Goal: Communication & Community: Answer question/provide support

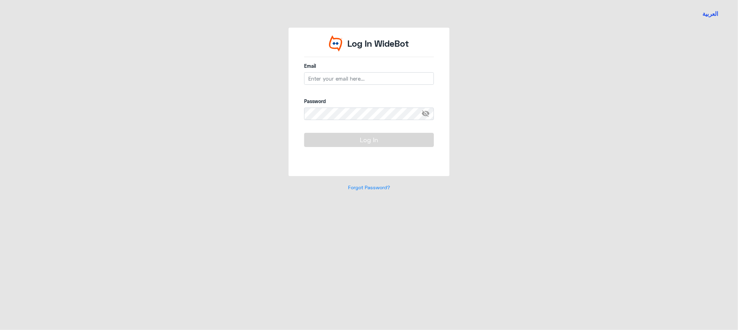
click at [341, 80] on input "email" at bounding box center [369, 78] width 130 height 12
type input "[EMAIL_ADDRESS][DOMAIN_NAME]"
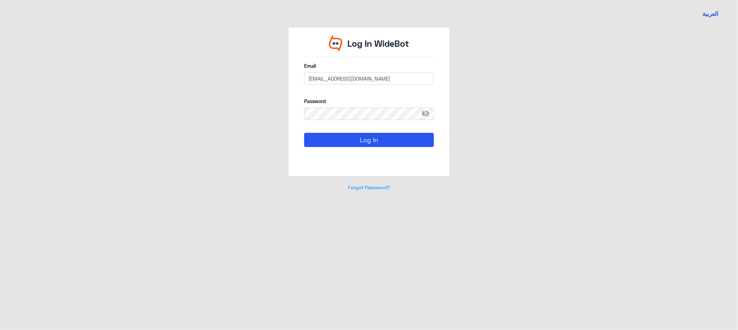
click at [304, 133] on button "Log In" at bounding box center [369, 140] width 130 height 14
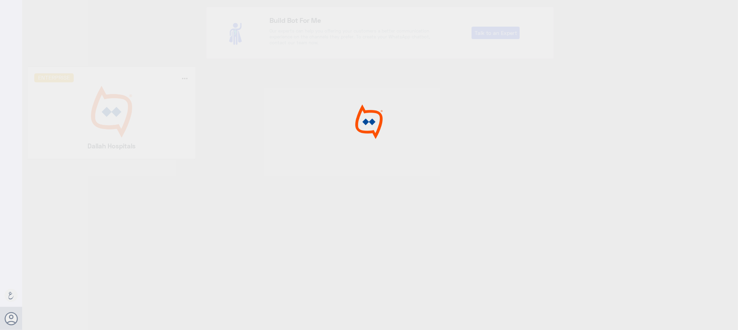
click at [130, 112] on img at bounding box center [111, 112] width 155 height 52
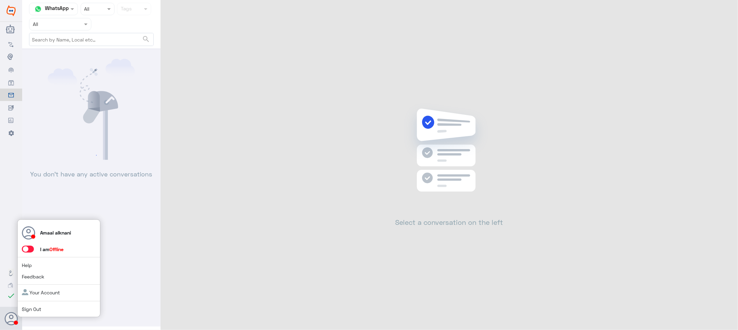
click at [31, 244] on div "Amaal alknani I am Offline Help Feedback Your Account Sign Out" at bounding box center [58, 268] width 83 height 98
click at [30, 250] on span at bounding box center [28, 249] width 12 height 7
click at [0, 0] on input "checkbox" at bounding box center [0, 0] width 0 height 0
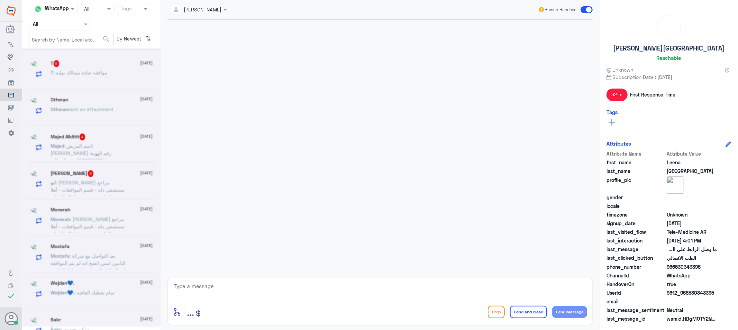
scroll to position [251, 0]
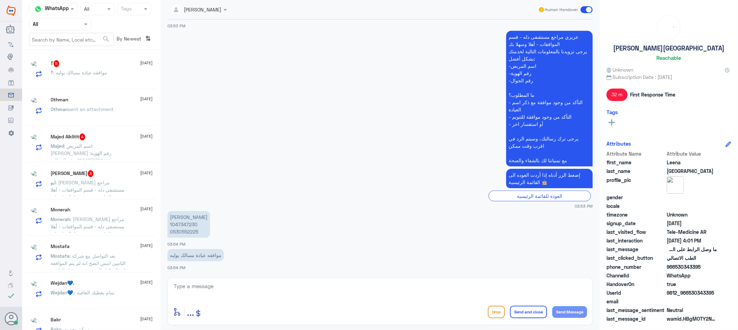
click at [56, 22] on input "text" at bounding box center [52, 24] width 38 height 8
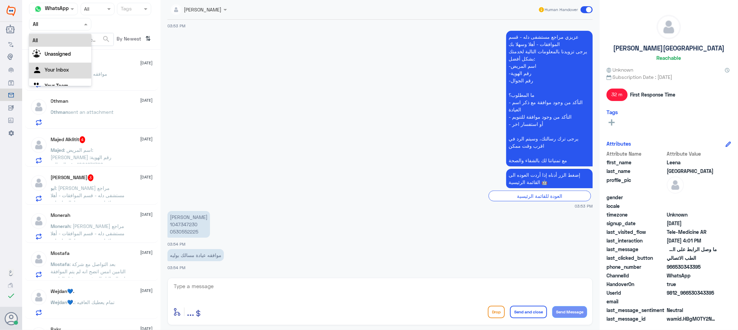
click at [52, 70] on Inbox "Your Inbox" at bounding box center [57, 70] width 24 height 6
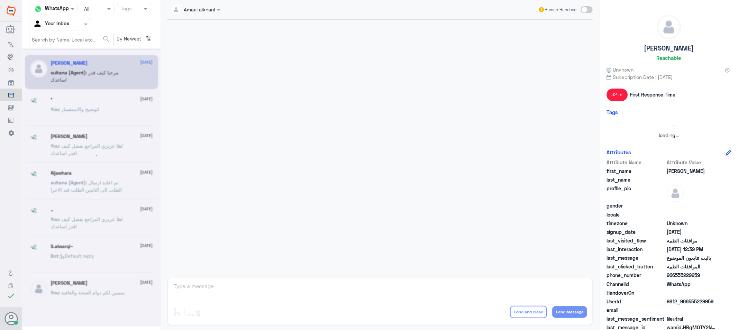
scroll to position [600, 0]
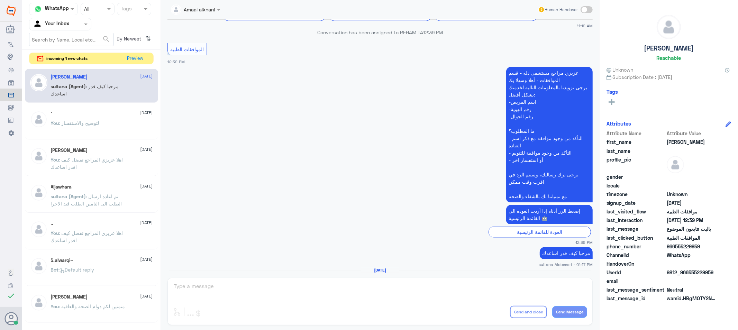
click at [137, 58] on button "Preview" at bounding box center [135, 58] width 22 height 11
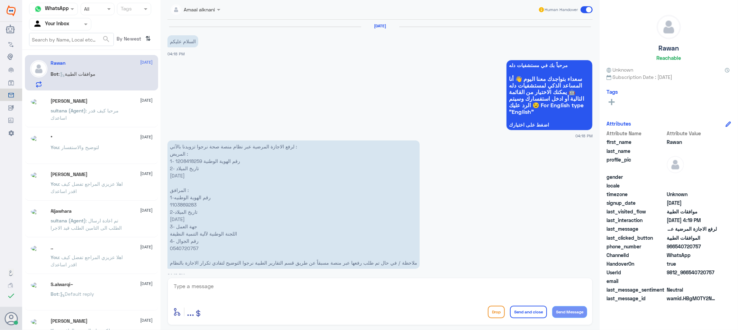
scroll to position [306, 0]
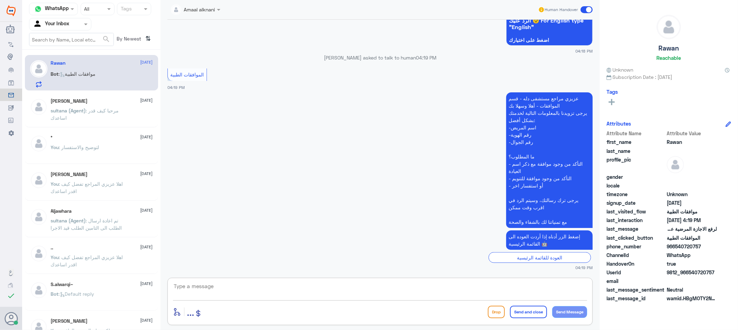
click at [222, 293] on textarea at bounding box center [380, 290] width 414 height 17
type textarea "تفضل كيف اقدر اساعدك"
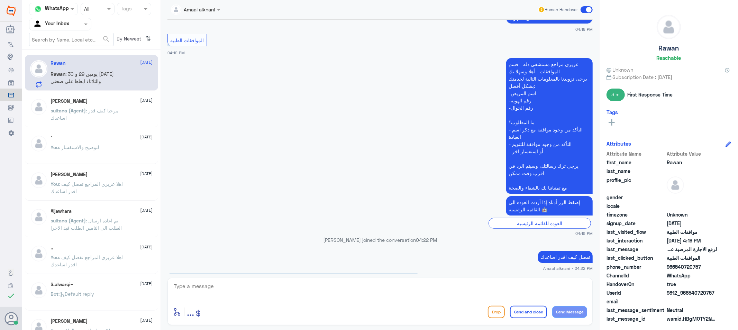
scroll to position [522, 0]
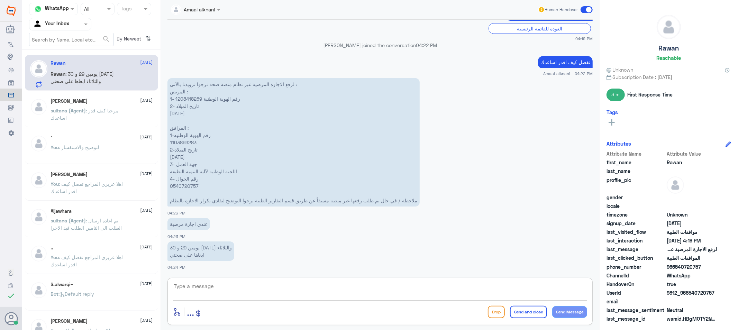
click at [248, 287] on textarea at bounding box center [380, 290] width 414 height 17
type textarea "هنا فقط الموافقات الطبية"
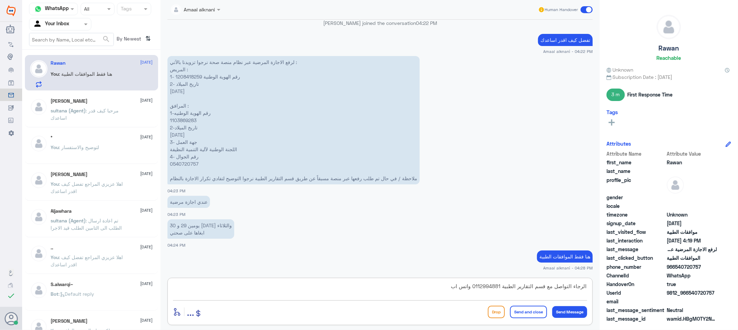
type textarea "الرجاء التواصل مع قسم التقارير الطبية 0112994881 واتس اب"
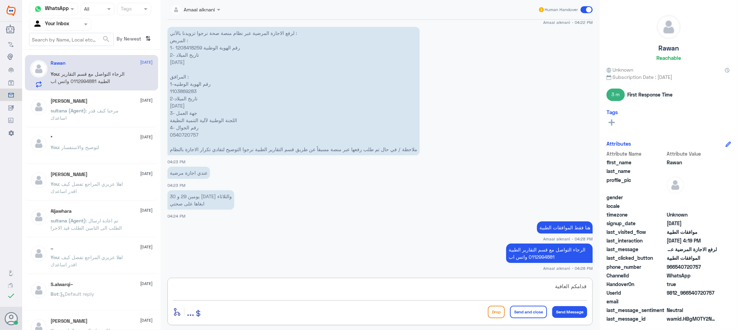
type textarea "قدامكم العافية"
click at [523, 313] on button "Send and close" at bounding box center [528, 312] width 37 height 12
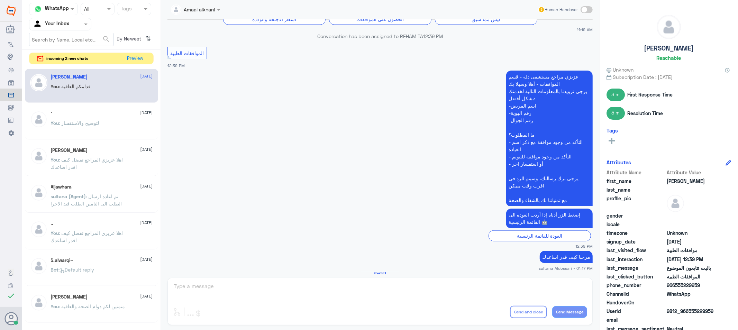
scroll to position [600, 0]
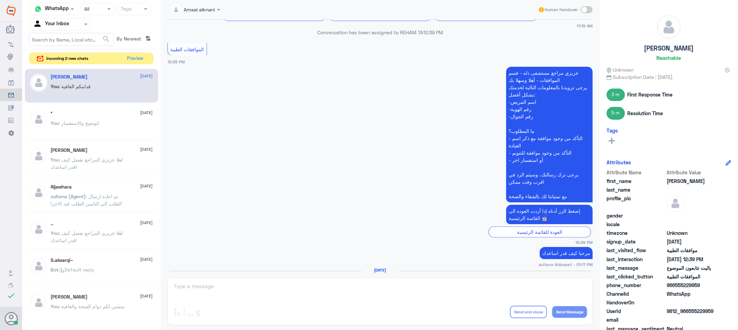
click at [130, 59] on button "Preview" at bounding box center [135, 58] width 22 height 11
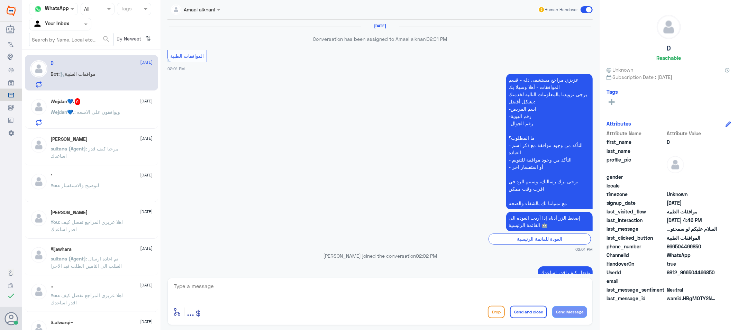
scroll to position [622, 0]
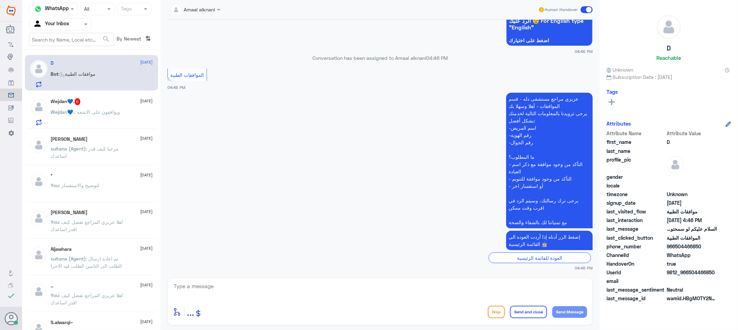
click at [273, 293] on textarea at bounding box center [380, 290] width 414 height 17
type textarea "تفضل كيف اقدر اساعدك"
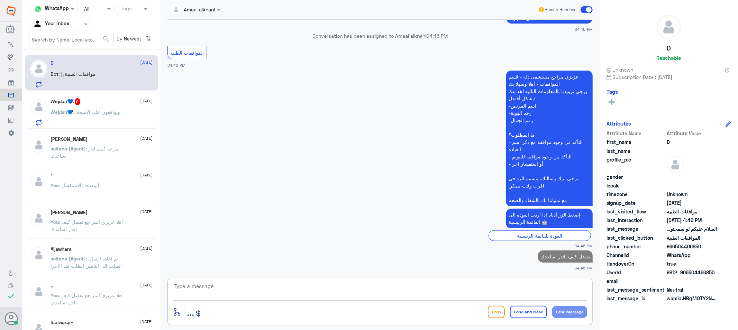
click at [106, 113] on span ": ويوافقون على الاشعه" at bounding box center [98, 112] width 46 height 6
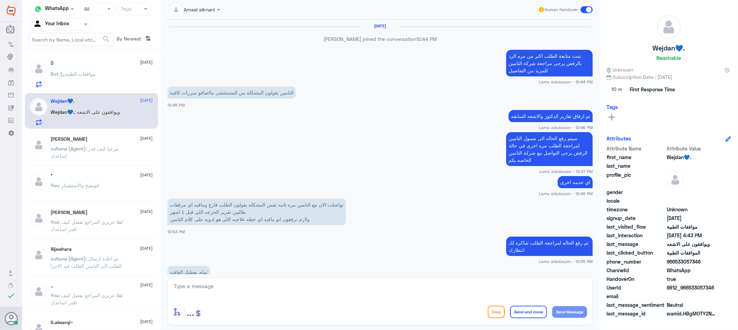
scroll to position [468, 0]
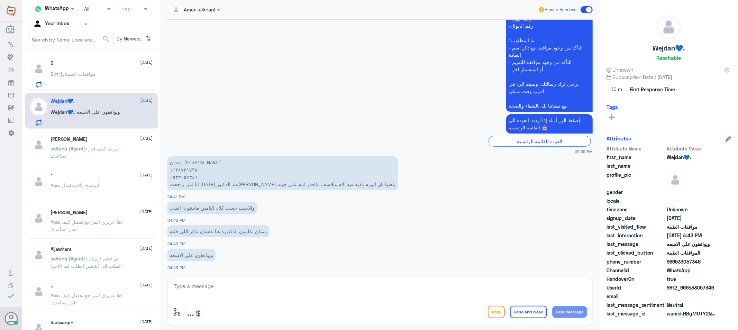
click at [275, 296] on textarea at bounding box center [380, 290] width 414 height 17
click at [195, 289] on textarea at bounding box center [380, 290] width 414 height 17
type textarea "0533057346"
drag, startPoint x: 163, startPoint y: 280, endPoint x: 157, endPoint y: 278, distance: 6.4
click at [157, 278] on div "Channel WhatsApp Status × All Tags Agent Filter Your Inbox search By Newest ⇅ D…" at bounding box center [380, 166] width 716 height 332
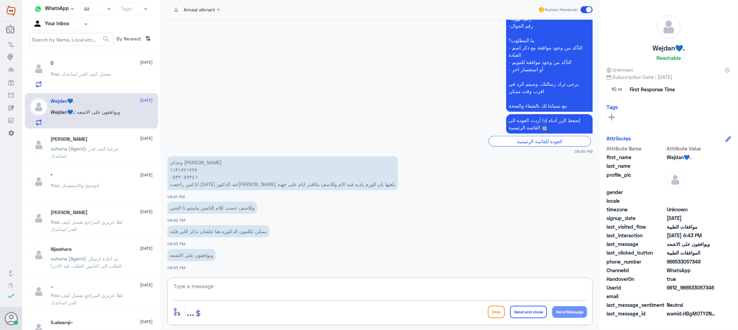
click at [282, 293] on textarea at bounding box center [380, 290] width 414 height 17
type textarea "المعذره لايوجد لدينا تواصل مع الاطباء"
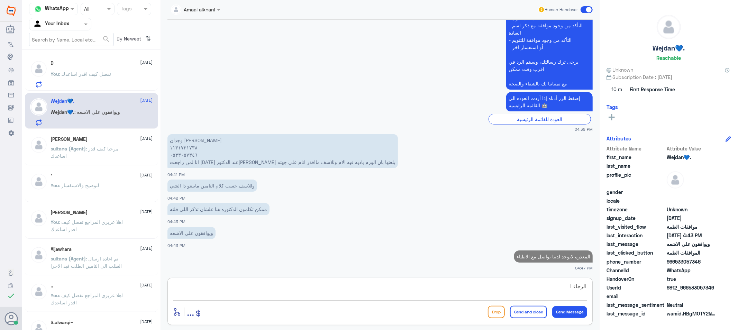
scroll to position [488, 0]
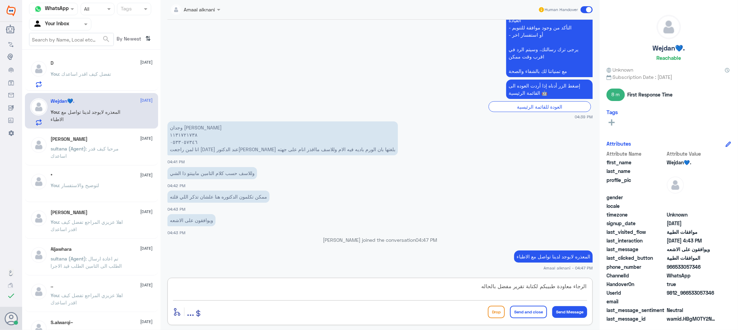
type textarea "الرجاء معاودة طبيبكم لكتابة تقرير مفضل بالحاله"
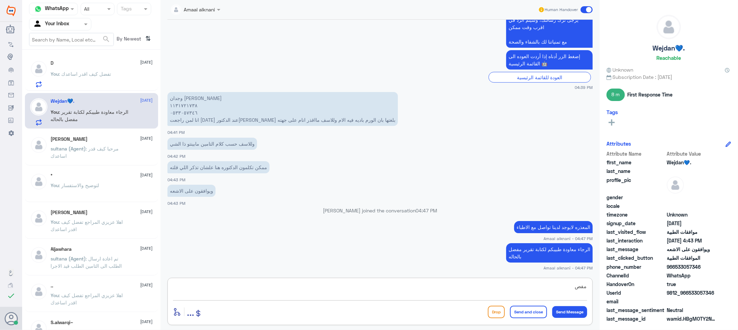
type textarea "مفصل"
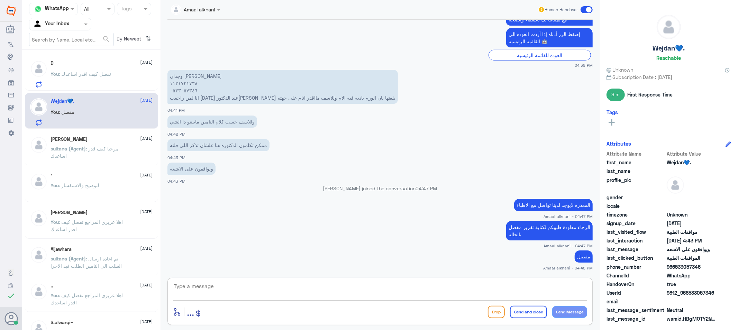
type textarea "غ"
type textarea "علما بانه تم متابعة الطلب من طبيب الموافقات الطبية ولازال مرفوض"
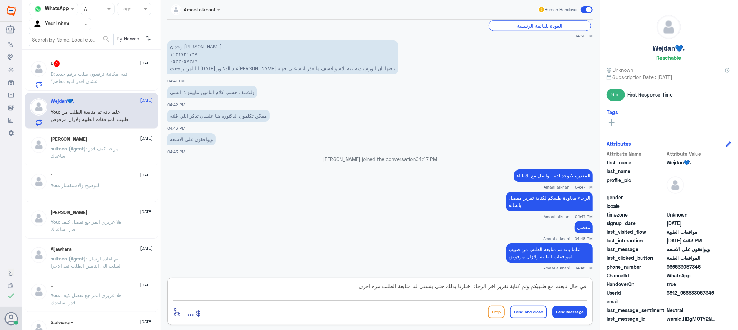
type textarea "في حال تابعتم مع طبيبكم وتم كتابة تقرير اخر الرجاء اخبارنا بذلك حتى يتسنى لنا م…"
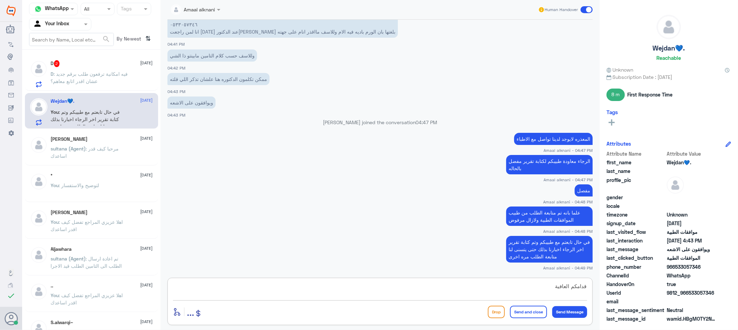
type textarea "قدامكم العافية"
click at [539, 313] on button "Send and close" at bounding box center [528, 312] width 37 height 12
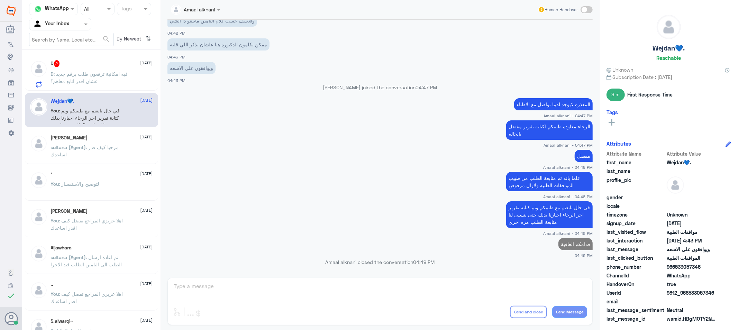
click at [109, 74] on span ": فيه امكانية ترفعون طلب برقم جديد عشان اقدر اتابع معاهم؟" at bounding box center [89, 77] width 77 height 13
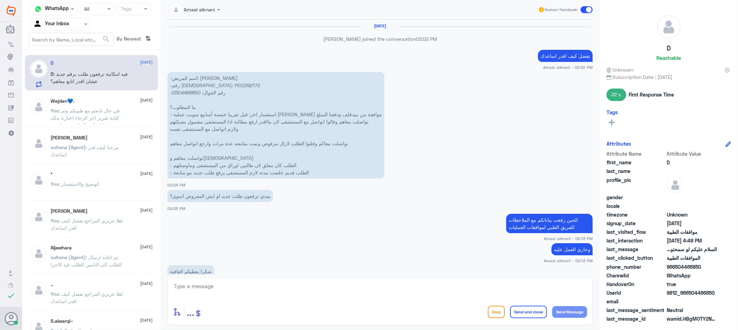
scroll to position [531, 0]
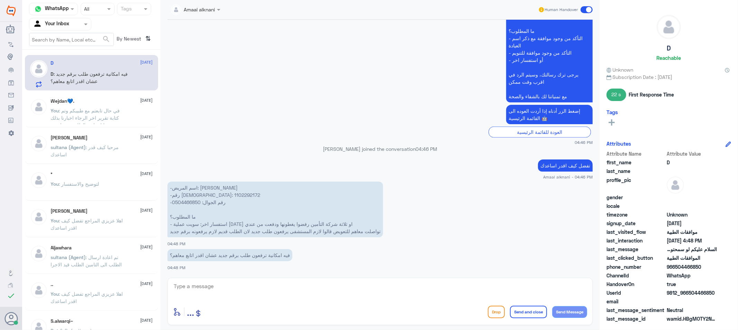
click at [232, 294] on textarea at bounding box center [380, 290] width 414 height 17
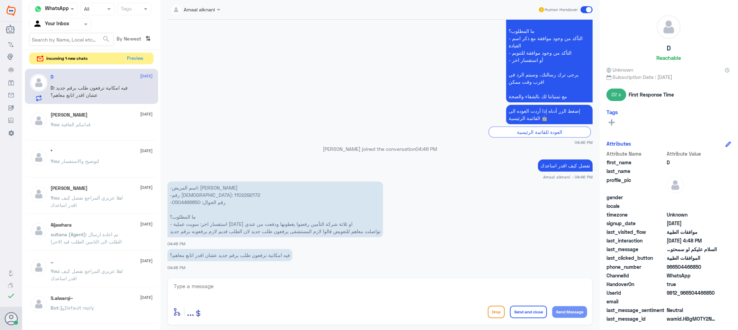
click at [186, 193] on p "-اسم المريض: [PERSON_NAME] -رقم الهوية: 1102292172 -رقم الجوال: 0504466850 ما ا…" at bounding box center [274, 210] width 215 height 56
copy p "1102292172"
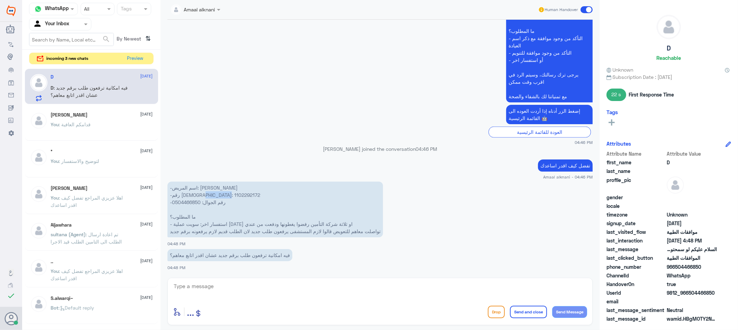
click at [132, 59] on button "Preview" at bounding box center [135, 58] width 22 height 11
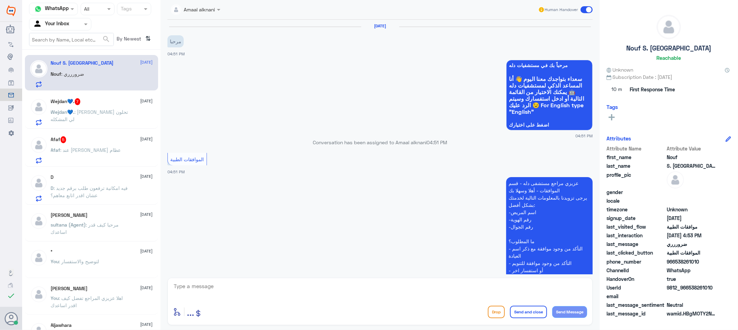
scroll to position [183, 0]
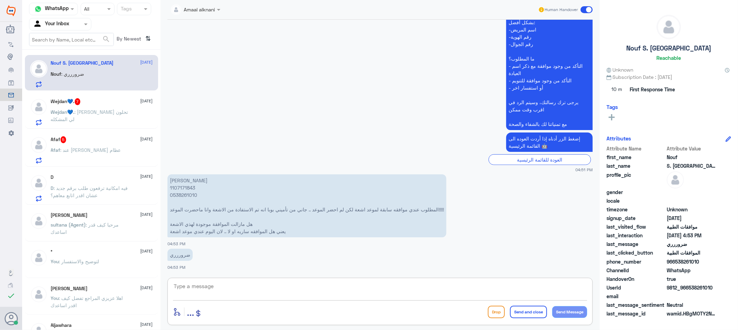
click at [201, 295] on textarea at bounding box center [380, 290] width 414 height 17
click at [182, 188] on p "[PERSON_NAME] 1107171843 0538261010 المطلوب عندي موافقه سابقة لموعد اشعة لكن لم…" at bounding box center [306, 205] width 279 height 63
copy p "1107171843"
click at [295, 289] on textarea at bounding box center [380, 290] width 414 height 17
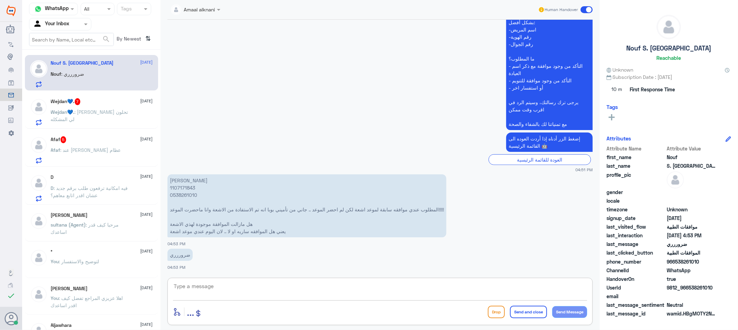
click at [294, 294] on textarea at bounding box center [380, 290] width 414 height 17
type textarea "مستشفى دلة النخيل ؟"
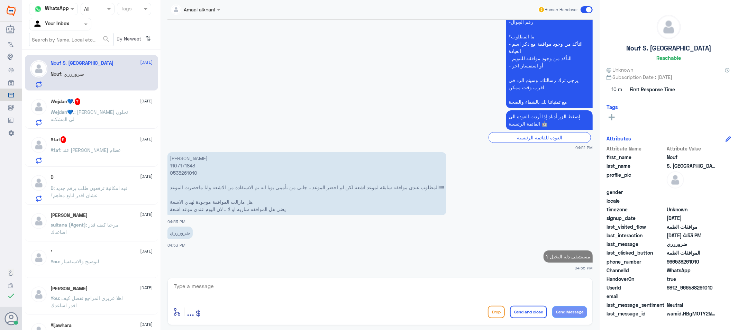
click at [91, 156] on p "Afaf : عند [PERSON_NAME] عظام" at bounding box center [86, 154] width 70 height 17
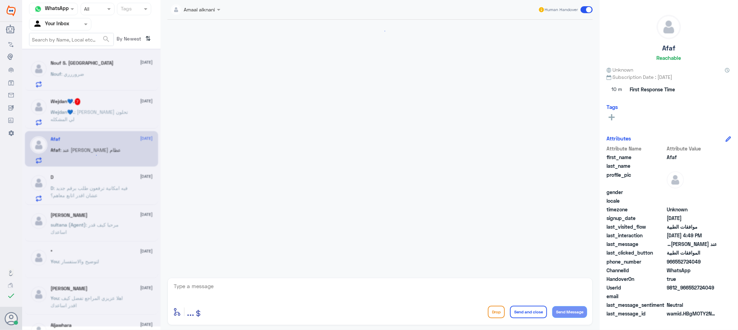
scroll to position [782, 0]
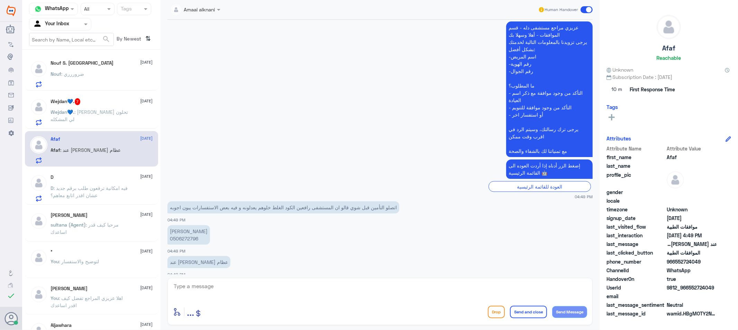
click at [238, 292] on textarea at bounding box center [380, 290] width 414 height 17
click at [181, 231] on p "[PERSON_NAME] 0506272796" at bounding box center [188, 234] width 43 height 19
copy p "0506272796"
click at [219, 294] on textarea at bounding box center [380, 290] width 414 height 17
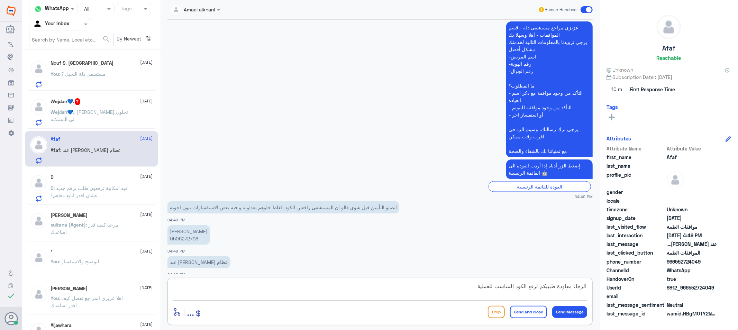
type textarea "الرجاء معاودة طبيبكم لرفع الكود المناسب للعملية"
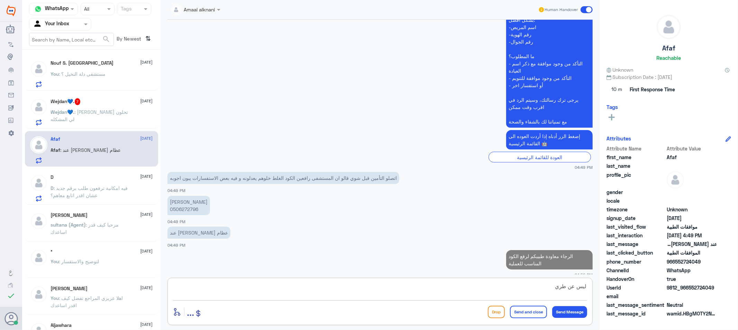
scroll to position [809, 0]
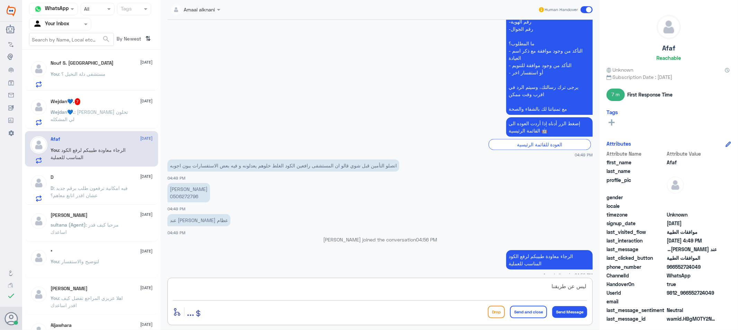
type textarea "ليس عن طريقنا"
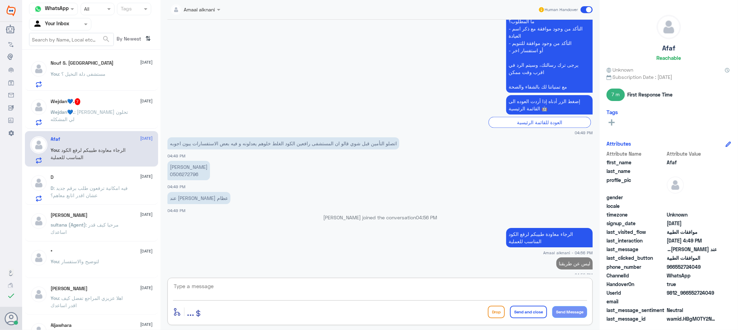
click at [115, 107] on div "Wejdan💙. 7 [DATE] Wejdan💙. : ف ياليت تحلون لي المشكله" at bounding box center [102, 111] width 102 height 27
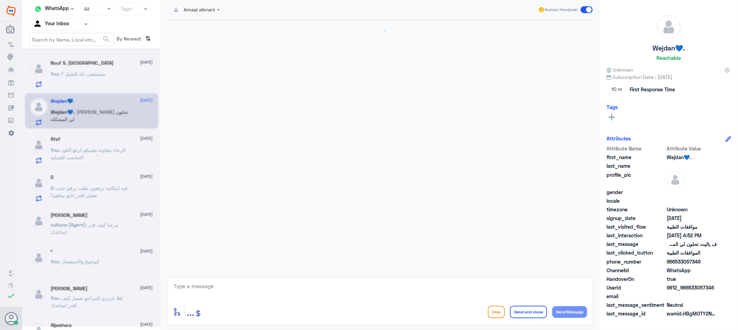
scroll to position [413, 0]
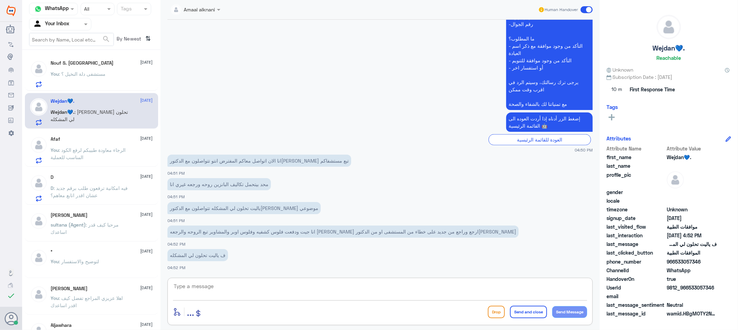
click at [223, 297] on textarea at bounding box center [380, 290] width 414 height 17
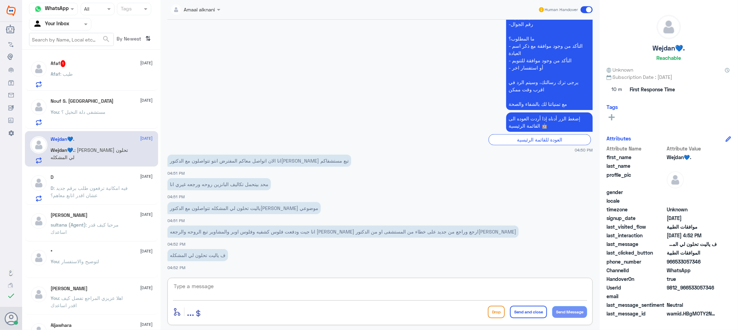
click at [219, 288] on textarea at bounding box center [380, 290] width 414 height 17
click at [78, 65] on div "Afaf 1 [DATE]" at bounding box center [102, 63] width 102 height 7
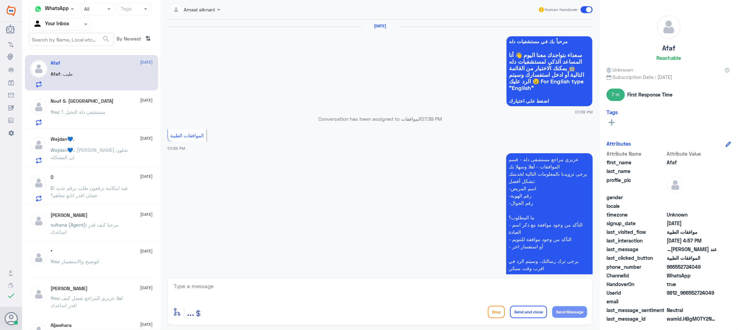
scroll to position [722, 0]
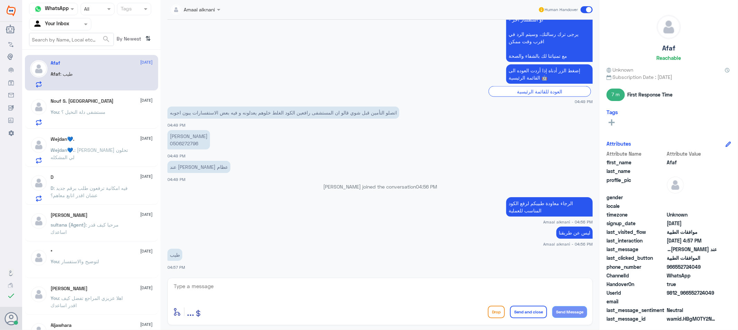
click at [258, 293] on textarea at bounding box center [380, 290] width 414 height 17
type textarea "قدامكم العافية"
click at [526, 310] on button "Send and close" at bounding box center [528, 312] width 37 height 12
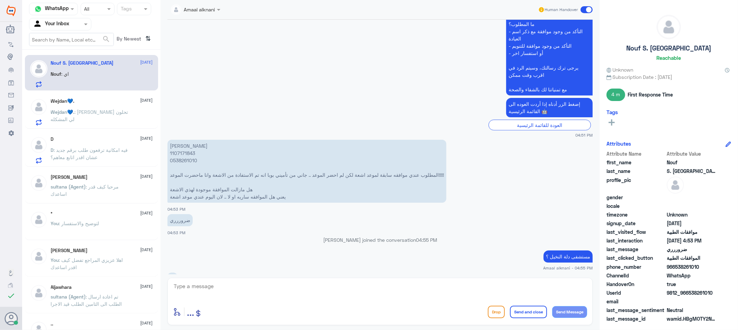
scroll to position [241, 0]
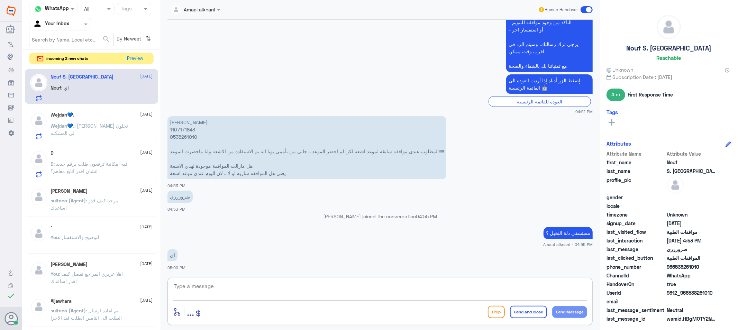
click at [223, 288] on textarea at bounding box center [380, 290] width 414 height 17
click at [199, 283] on textarea at bounding box center [380, 290] width 414 height 17
click at [99, 133] on p "Wejdan💙. : ف ياليت تحلون لي المشكله" at bounding box center [90, 130] width 78 height 17
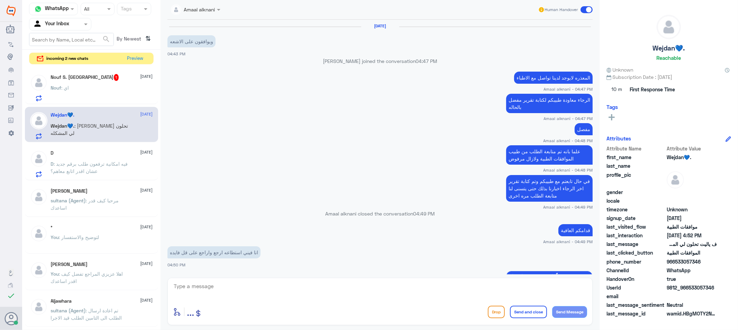
scroll to position [413, 0]
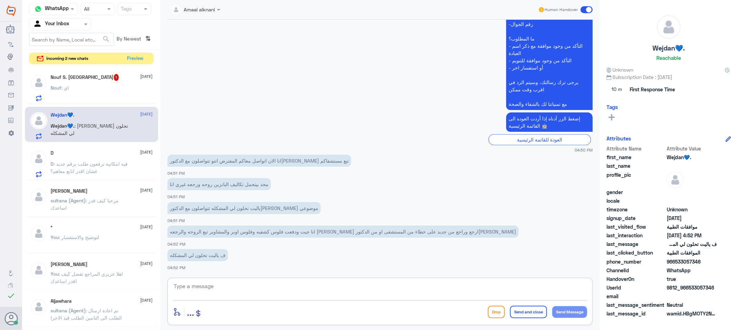
click at [200, 289] on textarea at bounding box center [380, 290] width 414 height 17
click at [88, 172] on span ": فيه امكانية ترفعون طلب برقم جديد عشان اقدر اتابع معاهم؟" at bounding box center [89, 167] width 77 height 13
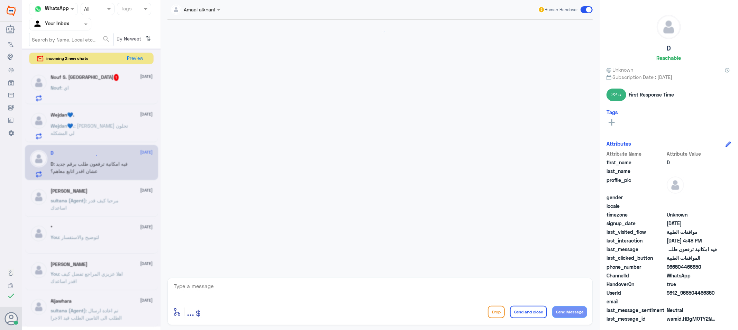
scroll to position [531, 0]
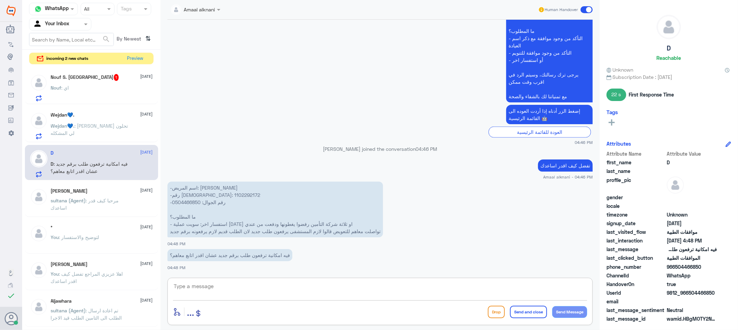
click at [217, 298] on textarea at bounding box center [380, 290] width 414 height 17
paste textarea "التعويض من خلال جهه العمل فقط - لن يتم رفع موافقة بتاريخ متاخر من المستشفى"
drag, startPoint x: 499, startPoint y: 287, endPoint x: 504, endPoint y: 287, distance: 4.1
click at [504, 287] on textarea "التعويض من خلال جهه العمل فقط - لن يتم رفع موافقة بتاريخ متاخر من المستشفى" at bounding box center [380, 290] width 414 height 17
click at [397, 290] on textarea "التعويض من خلال جهه العمل فقط - لا يتم رفع موافقة بتاريخ متاخر من المستشفى" at bounding box center [380, 290] width 414 height 17
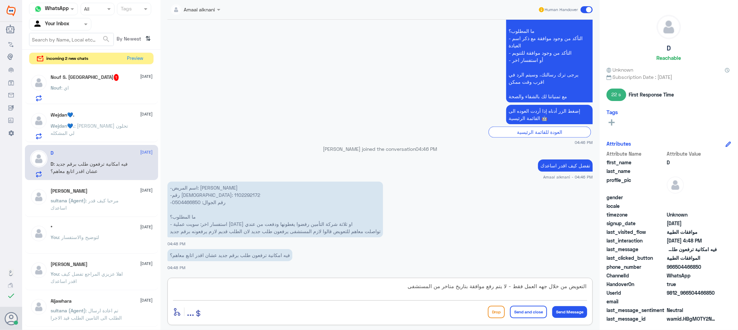
click at [499, 287] on textarea "التعويض من خلال جهه العمل فقط - لا يتم رفع موافقة بتاريخ متاخر من المستشفى" at bounding box center [380, 290] width 414 height 17
click at [495, 286] on textarea "التعويض من خلال جهه العمل فقط - لا يتم رفع موافقة بتاريخ متاخر من المستشفى" at bounding box center [380, 290] width 414 height 17
type textarea "التعويض من خلال جهه العمل فقط - لا يمكن رفع موافقة بتاريخ متاخر من المستشفى"
click at [578, 314] on button "Send Message" at bounding box center [569, 312] width 35 height 12
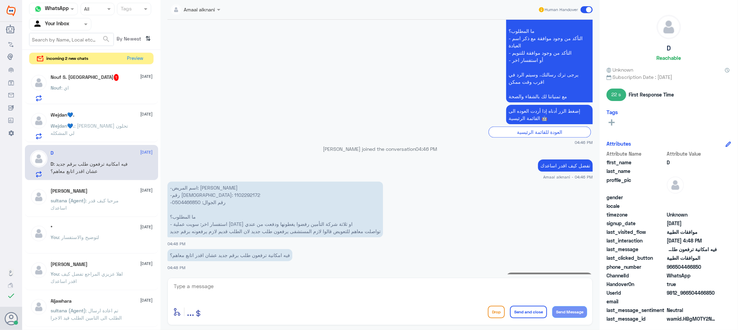
scroll to position [567, 0]
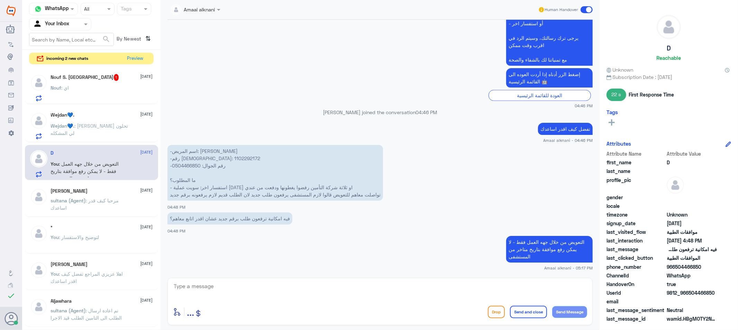
click at [101, 126] on span ": [PERSON_NAME] تحلون لي المشكله" at bounding box center [89, 129] width 77 height 13
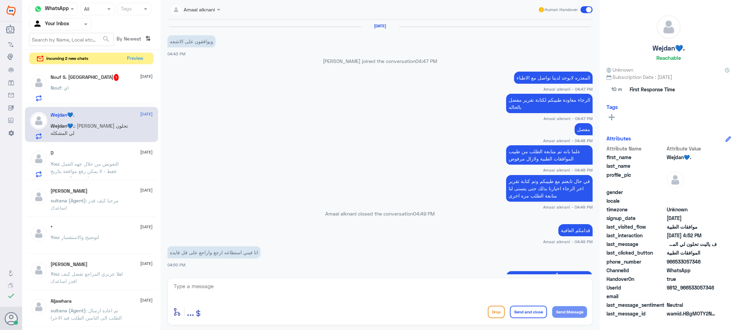
scroll to position [413, 0]
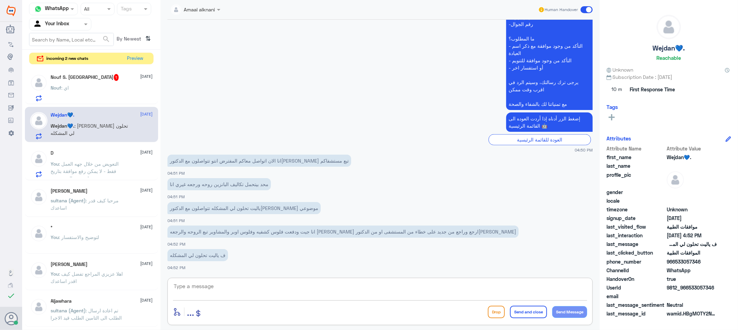
click at [282, 289] on textarea at bounding box center [380, 290] width 414 height 17
click at [229, 296] on textarea at bounding box center [380, 290] width 414 height 17
click at [74, 22] on div at bounding box center [60, 24] width 62 height 8
click at [62, 74] on Team "Your Team" at bounding box center [57, 77] width 24 height 6
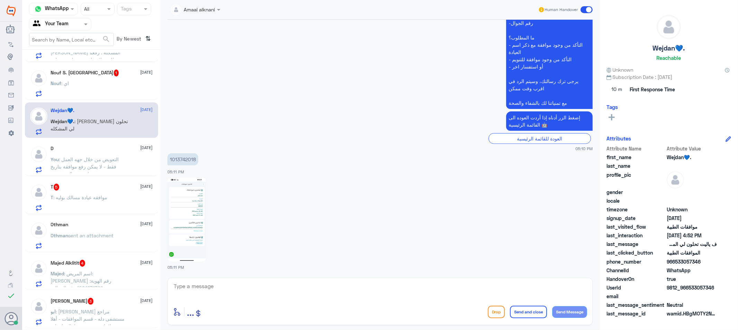
scroll to position [38, 0]
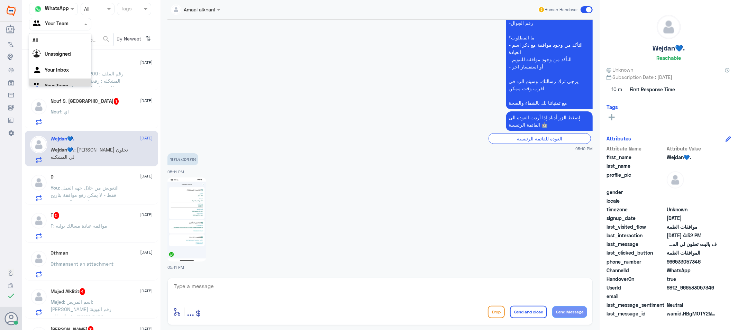
click at [80, 28] on div "Agent Filter Your Team" at bounding box center [55, 24] width 53 height 10
click at [66, 59] on Inbox "Your Inbox" at bounding box center [57, 61] width 24 height 6
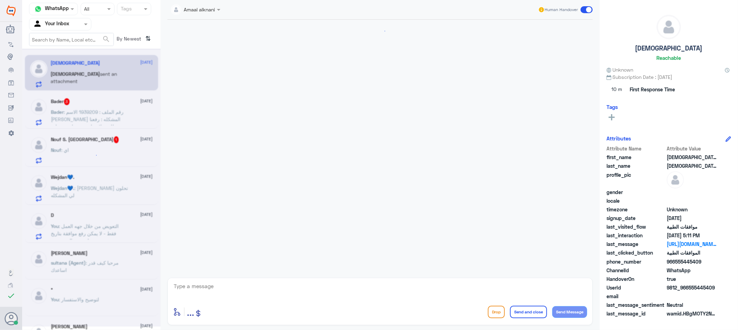
scroll to position [204, 0]
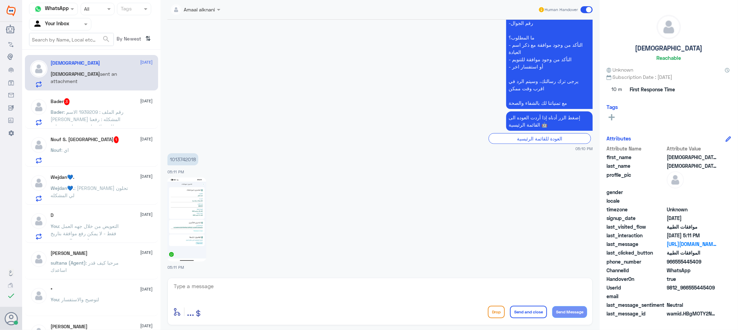
click at [84, 155] on div "Nouf : اي" at bounding box center [102, 156] width 102 height 16
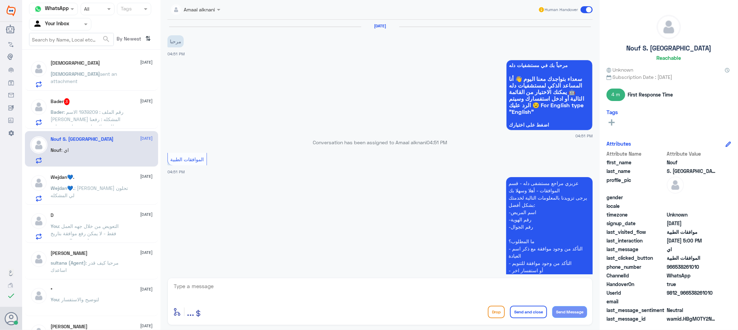
scroll to position [241, 0]
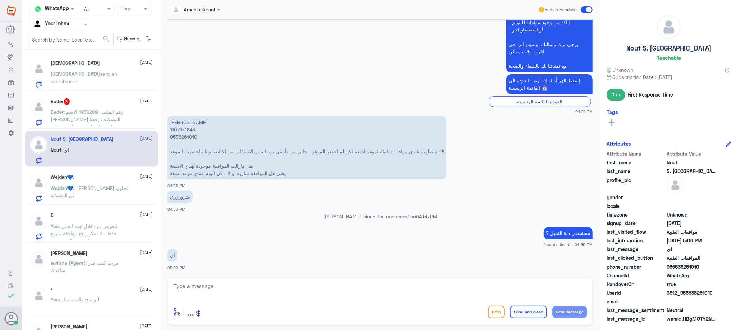
click at [90, 195] on p "Wejdan💙. : ف ياليت تحلون لي المشكله" at bounding box center [90, 192] width 78 height 17
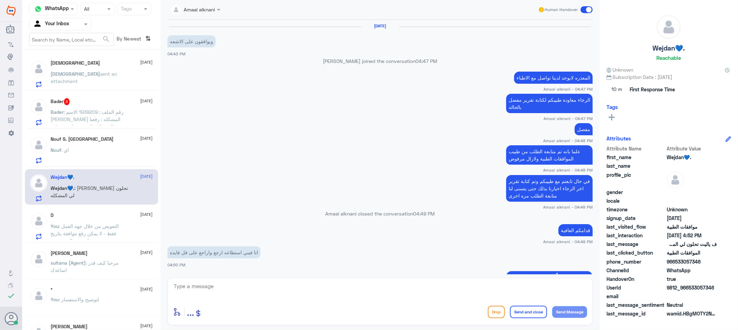
scroll to position [413, 0]
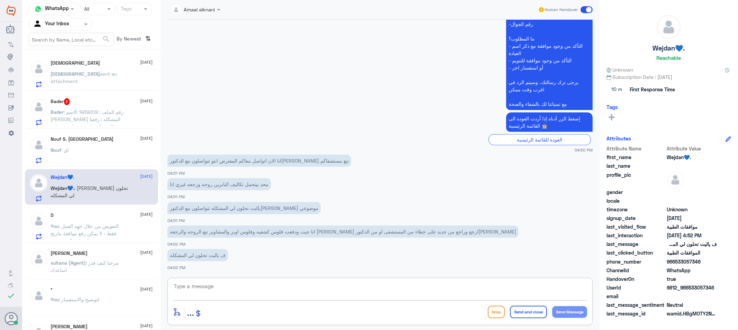
click at [233, 288] on textarea at bounding box center [380, 290] width 414 height 17
click at [90, 117] on span ": رقم الملف : 1939209 الاسم [PERSON_NAME] المشكله : رفعنا طلب علاج طبيعي منزلي …" at bounding box center [89, 144] width 77 height 71
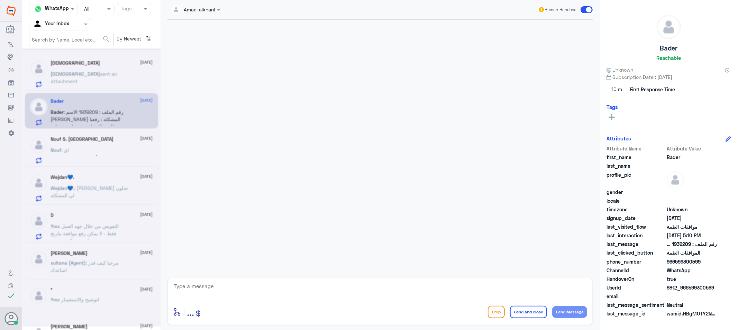
scroll to position [166, 0]
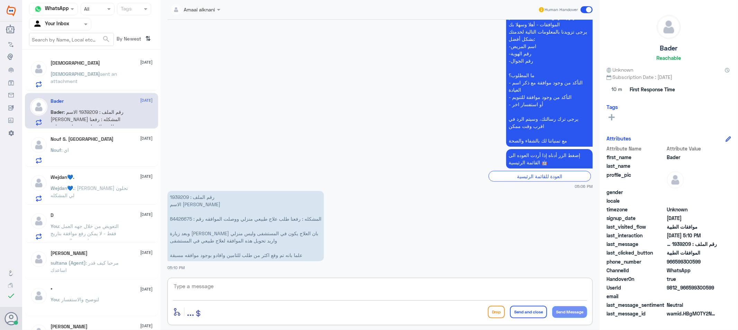
click at [297, 285] on textarea at bounding box center [380, 290] width 414 height 17
click at [184, 194] on p "رقم الملف : 1939209 الاسم [PERSON_NAME] المشكله : رفعنا طلب علاج طبيعي منزلي وو…" at bounding box center [245, 226] width 156 height 70
copy p "1939209"
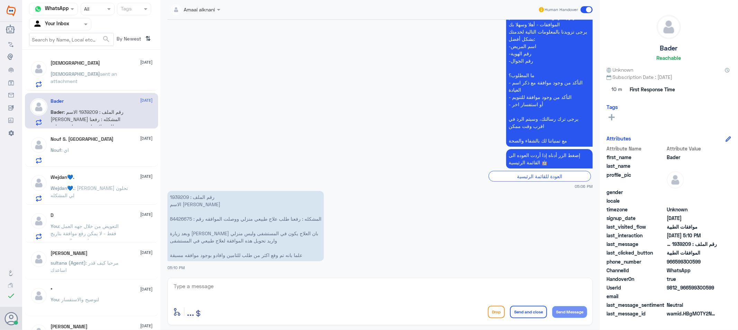
click at [186, 217] on p "رقم الملف : 1939209 الاسم [PERSON_NAME] المشكله : رفعنا طلب علاج طبيعي منزلي وو…" at bounding box center [245, 226] width 156 height 70
copy p "84426675"
click at [300, 282] on textarea at bounding box center [380, 290] width 414 height 17
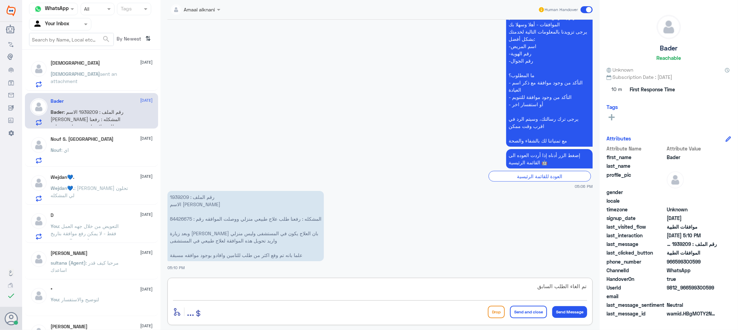
type textarea "تم الغاء الطلب السابق"
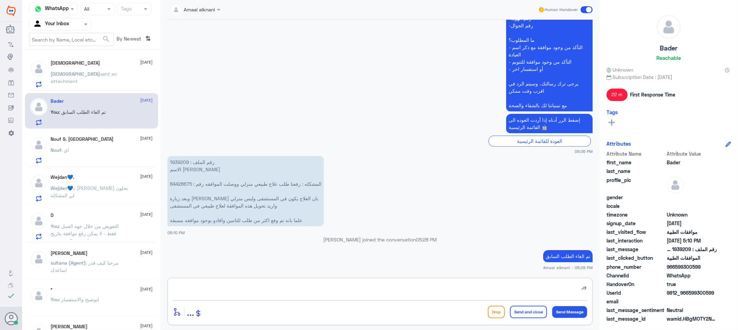
type textarea "و"
type textarea "ومتابعة الطلب الجديد"
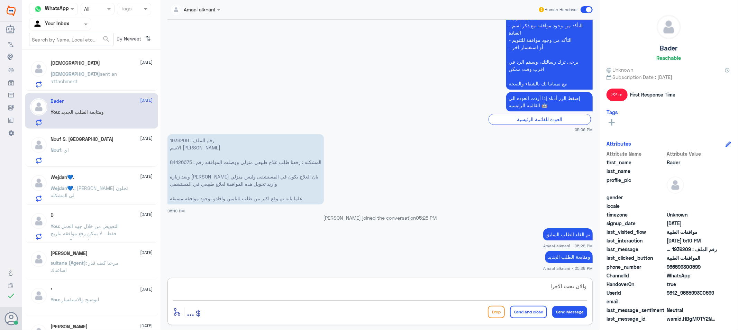
type textarea "والان تحت الاجراء"
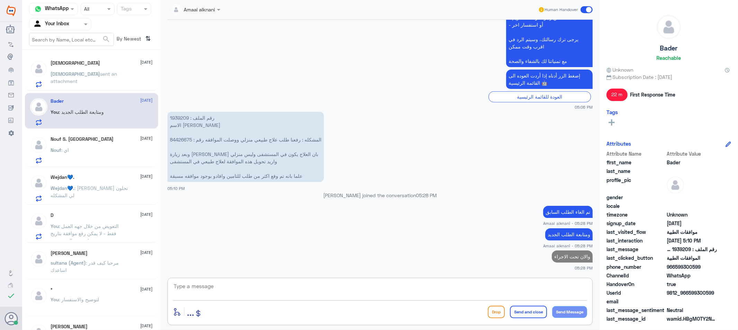
click at [272, 285] on textarea at bounding box center [380, 290] width 414 height 17
type textarea "اي تحديث ع الطلب ستصلكم رساله من التامين بحالة الموافقة"
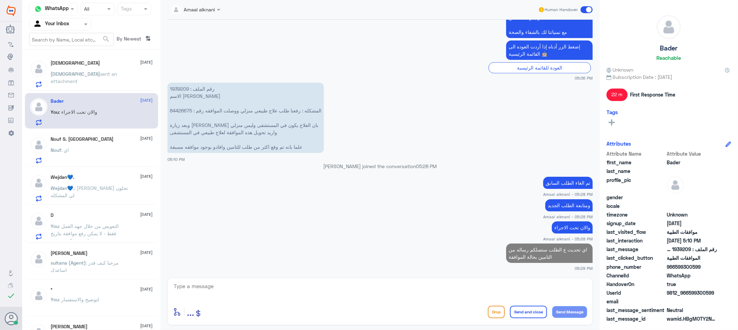
click at [106, 76] on span "sent an attachment" at bounding box center [84, 77] width 66 height 13
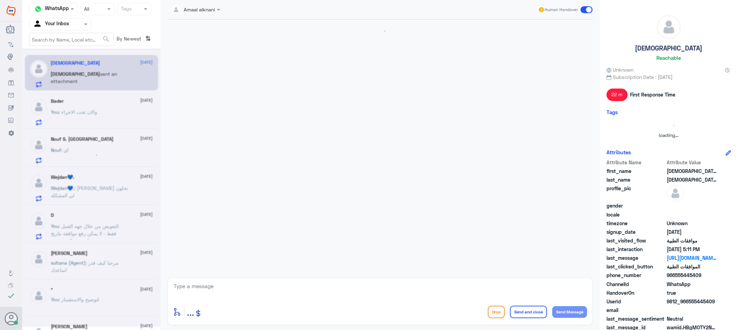
scroll to position [204, 0]
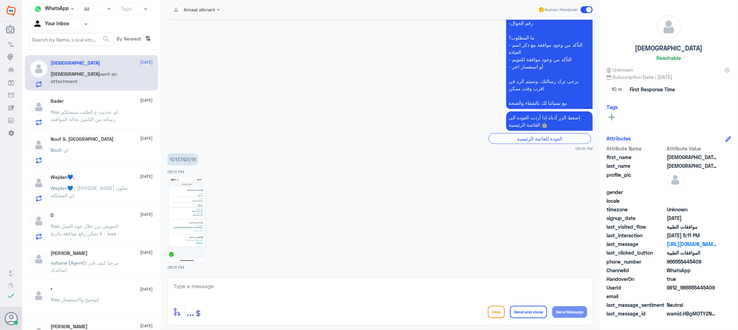
click at [85, 156] on div "Nouf : اي" at bounding box center [102, 156] width 102 height 16
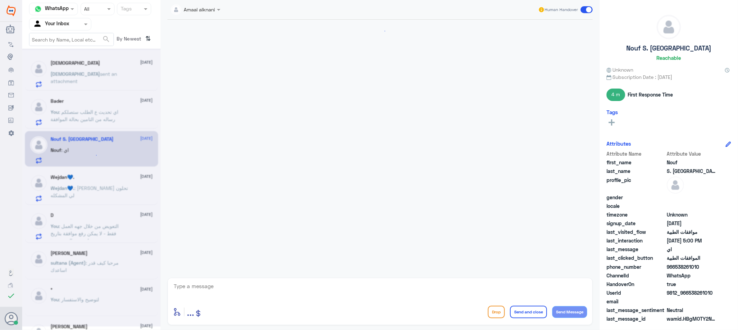
scroll to position [241, 0]
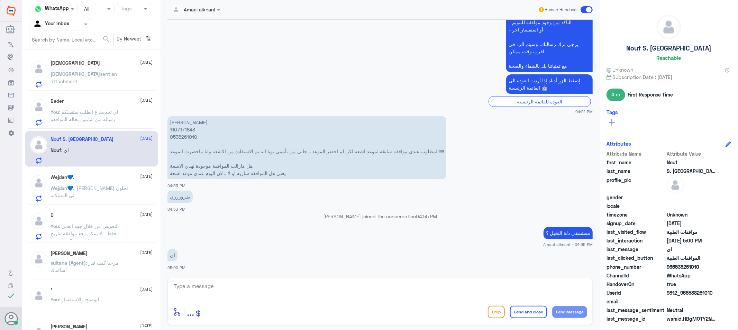
click at [183, 135] on p "[PERSON_NAME] 1107171843 0538261010 المطلوب عندي موافقه سابقة لموعد اشعة لكن لم…" at bounding box center [306, 147] width 279 height 63
copy p "0538261010"
click at [87, 73] on span "sent an attachment" at bounding box center [86, 74] width 45 height 6
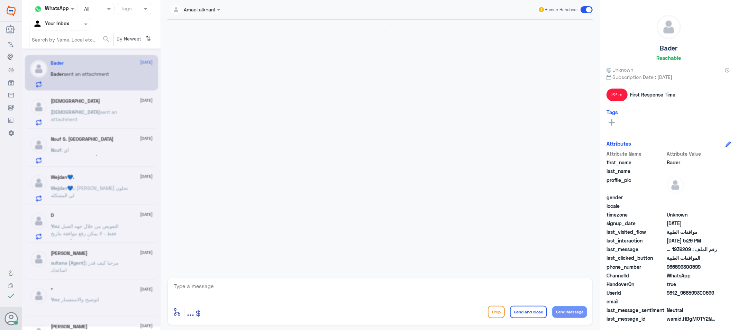
scroll to position [298, 0]
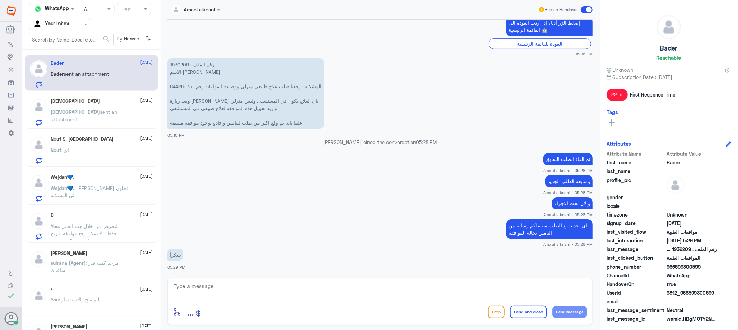
click at [207, 284] on textarea at bounding box center [380, 290] width 414 height 17
click at [207, 285] on textarea at bounding box center [380, 290] width 414 height 17
type textarea "قدامكم العافية"
click at [528, 311] on button "Send and close" at bounding box center [528, 312] width 37 height 12
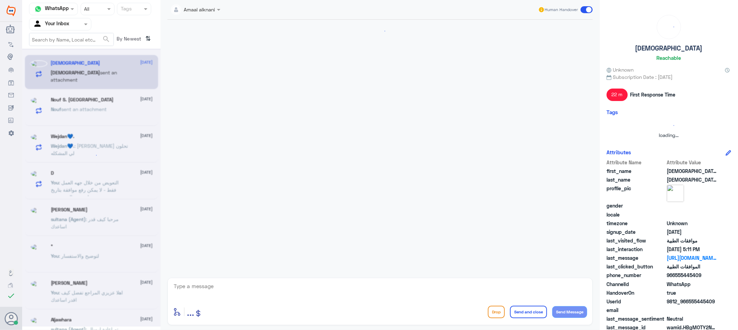
scroll to position [0, 0]
click at [86, 227] on div at bounding box center [91, 187] width 138 height 278
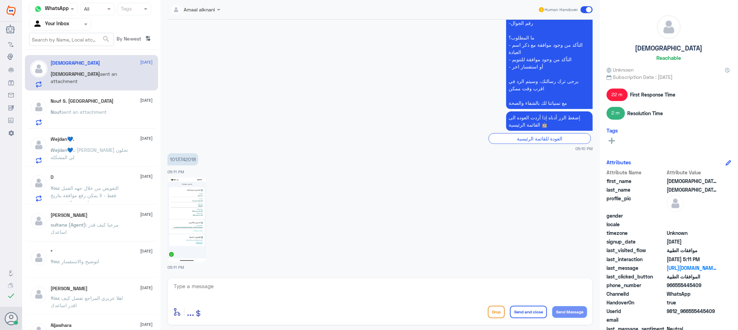
click at [85, 188] on span ": التعويض من خلال جهه العمل فقط - لا يمكن رفع موافقة بتاريخ متاخر من المستشفى" at bounding box center [85, 195] width 68 height 20
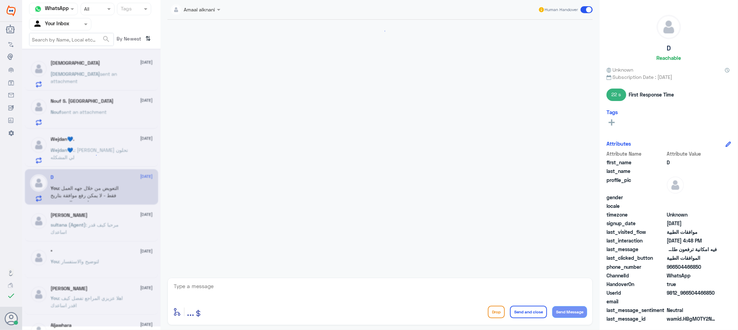
scroll to position [553, 0]
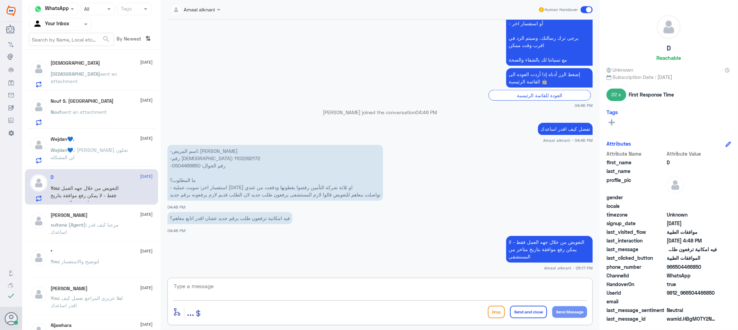
click at [228, 286] on textarea at bounding box center [380, 290] width 414 height 17
type textarea "متمنين لكم دوام الصحة والعافية"
click at [541, 309] on button "Send and close" at bounding box center [528, 312] width 37 height 12
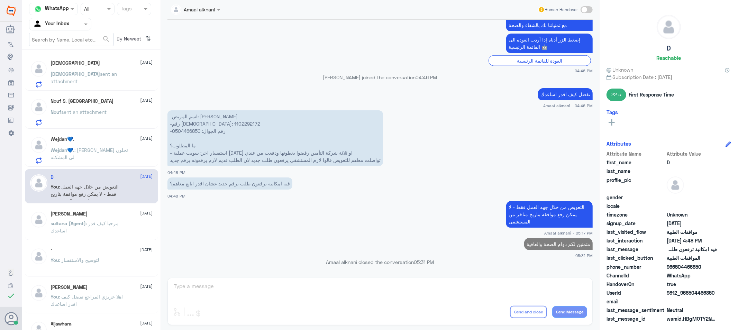
click at [77, 113] on span "sent an attachment" at bounding box center [84, 112] width 45 height 6
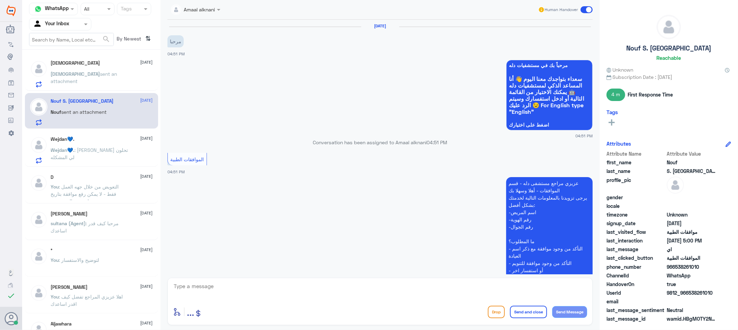
scroll to position [241, 0]
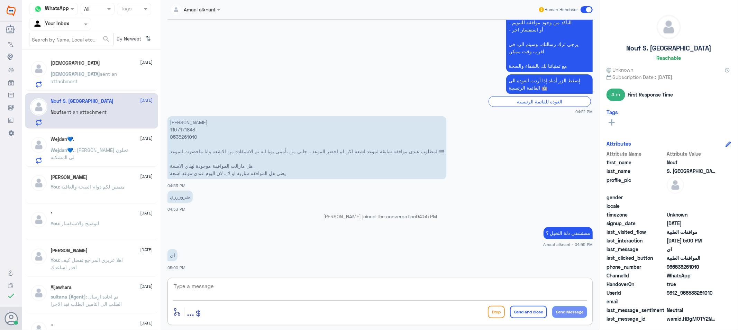
click at [219, 289] on textarea at bounding box center [380, 290] width 414 height 17
click at [91, 67] on div "[DEMOGRAPHIC_DATA] [DATE] [DEMOGRAPHIC_DATA] sent an attachment" at bounding box center [102, 73] width 102 height 27
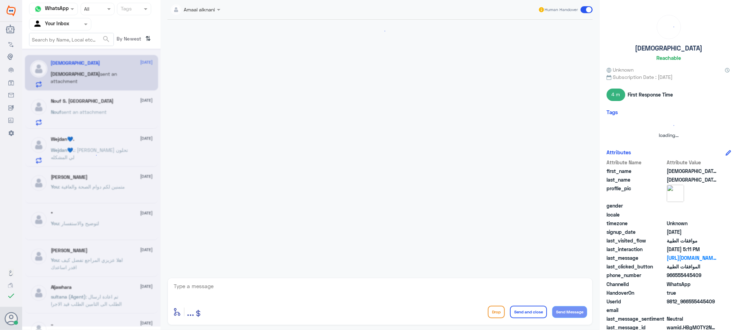
scroll to position [204, 0]
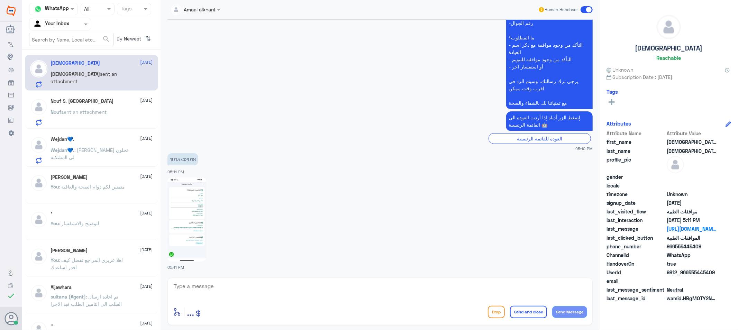
click at [179, 160] on p "1013742018" at bounding box center [182, 159] width 31 height 12
click at [199, 219] on img at bounding box center [186, 219] width 39 height 84
click at [210, 293] on textarea at bounding box center [380, 290] width 414 height 17
type textarea "تفضل كيف اقدر اساعدك"
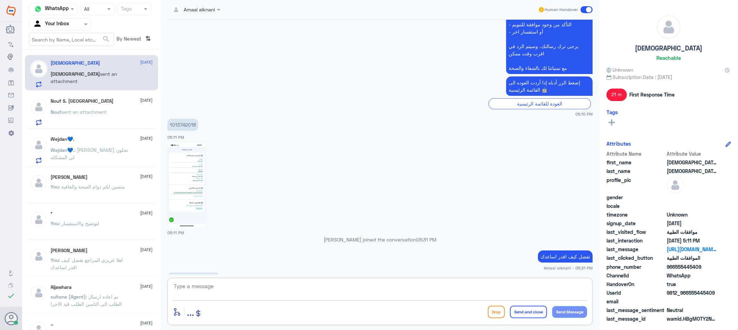
scroll to position [250, 0]
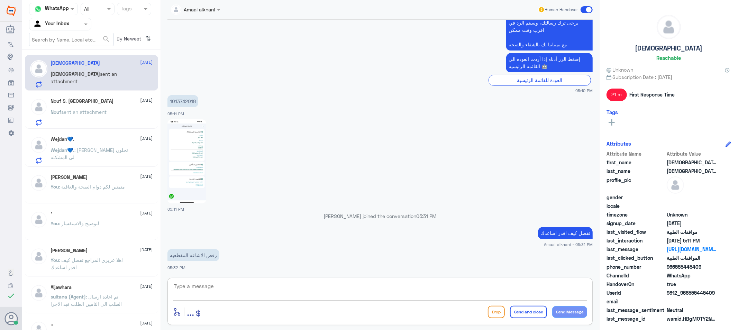
click at [94, 147] on span ": [PERSON_NAME] تحلون لي المشكله" at bounding box center [89, 153] width 77 height 13
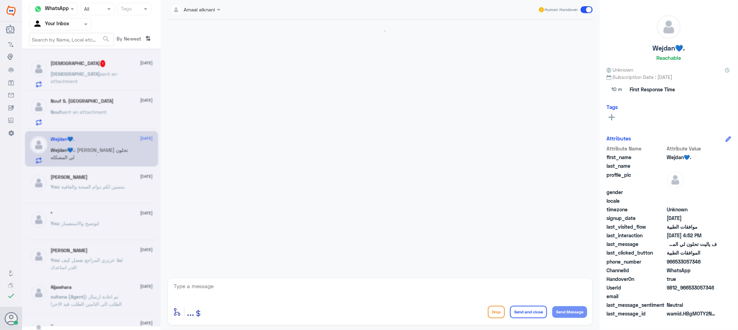
scroll to position [413, 0]
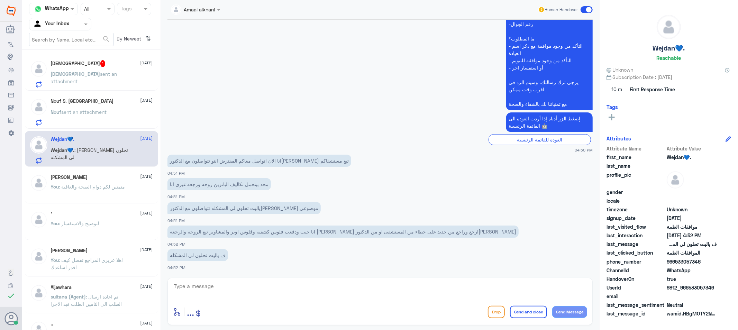
click at [222, 290] on textarea at bounding box center [380, 290] width 414 height 17
click at [112, 182] on div "[PERSON_NAME] [DATE] You : متمنين لكم دوام الصحة والعافية" at bounding box center [102, 187] width 102 height 26
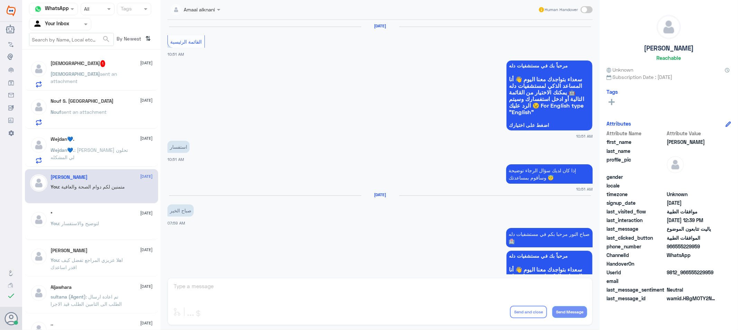
scroll to position [600, 0]
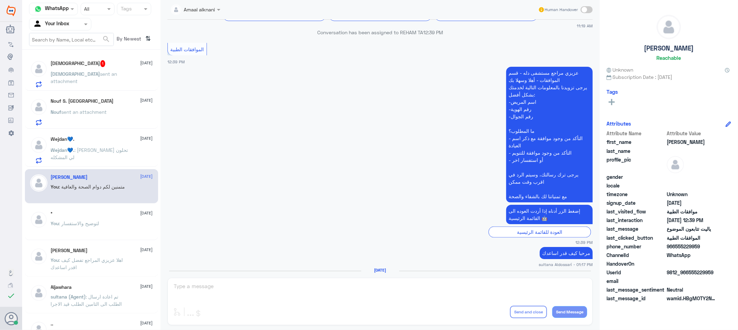
click at [92, 68] on div "[DEMOGRAPHIC_DATA] 1 [DATE] [DEMOGRAPHIC_DATA] sent an attachment" at bounding box center [102, 73] width 102 height 27
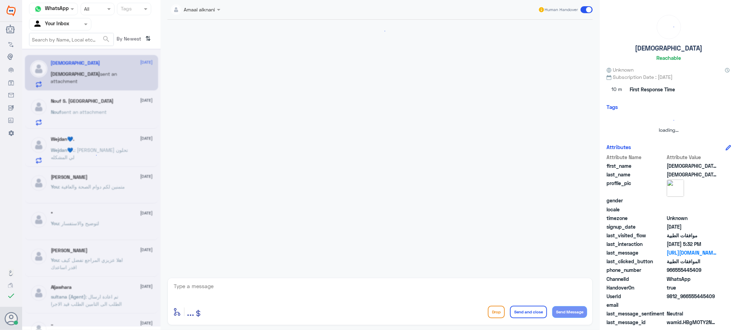
scroll to position [262, 0]
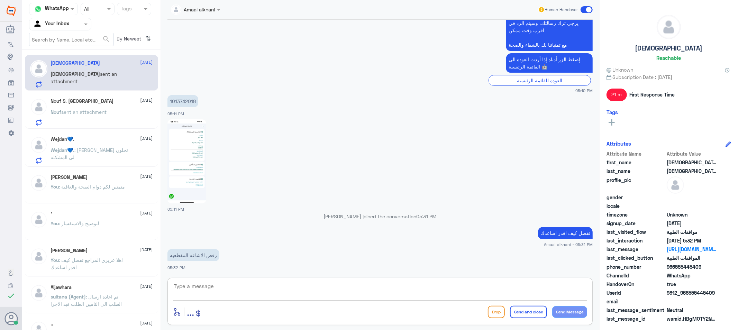
click at [220, 293] on textarea at bounding box center [380, 290] width 414 height 17
click at [79, 109] on span "sent an attachment" at bounding box center [84, 112] width 45 height 6
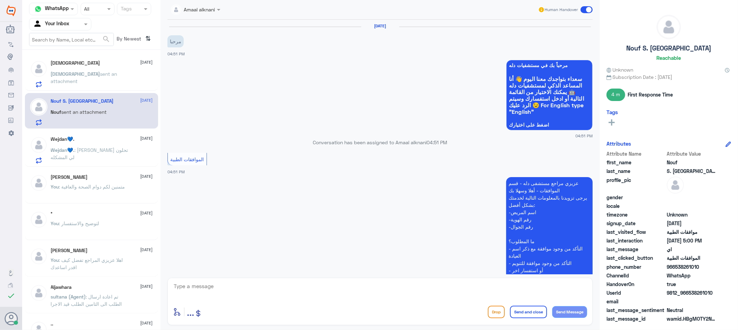
scroll to position [241, 0]
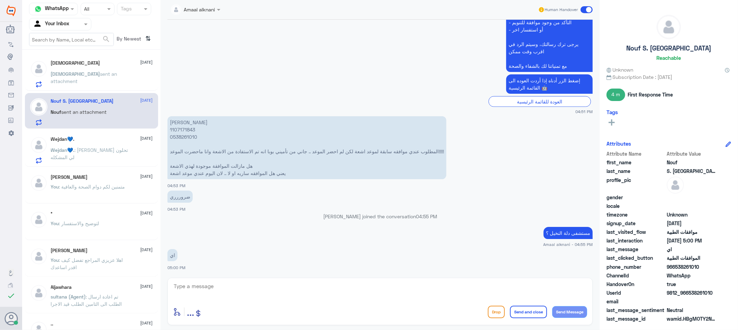
click at [217, 286] on textarea at bounding box center [380, 290] width 414 height 17
type textarea "لايوجد طلب مرفوع بالنظام"
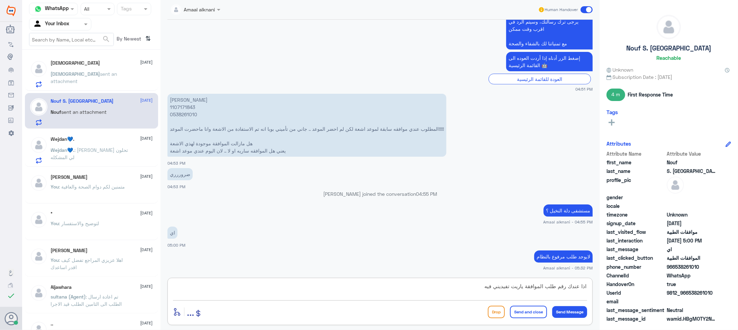
type textarea "اذا عندك رقم طلب الموافقة ياريت تفيديني فيه"
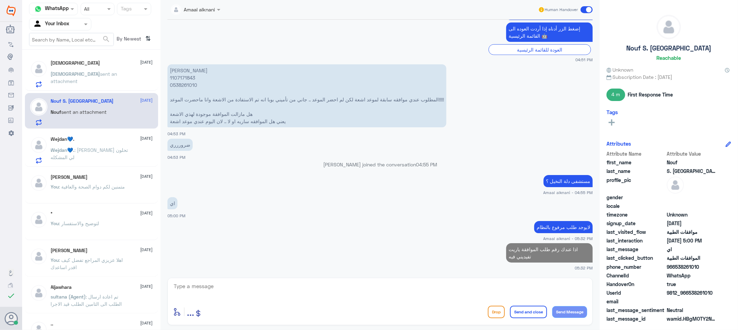
click at [74, 76] on p "[DEMOGRAPHIC_DATA] sent an attachment" at bounding box center [90, 78] width 78 height 17
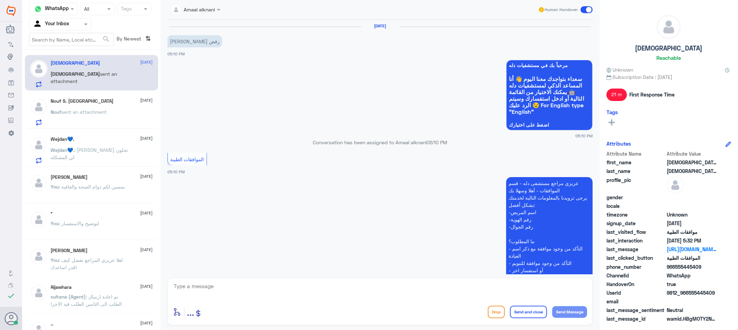
scroll to position [262, 0]
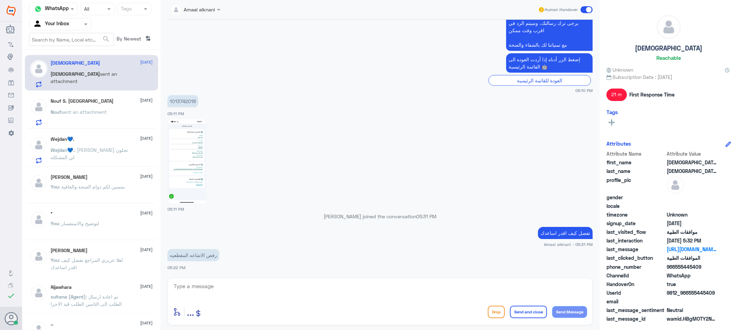
click at [89, 158] on p "Wejdan💙. : ف ياليت تحلون لي المشكله" at bounding box center [90, 154] width 78 height 17
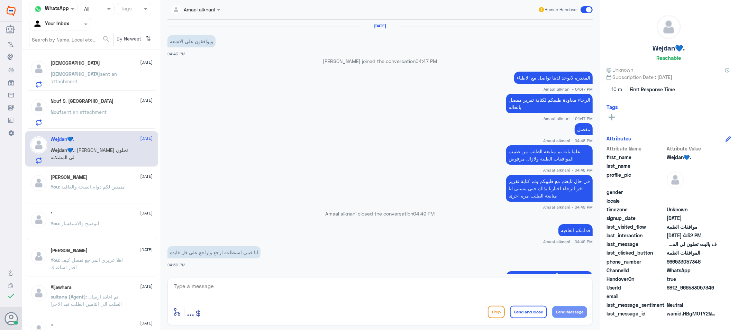
scroll to position [413, 0]
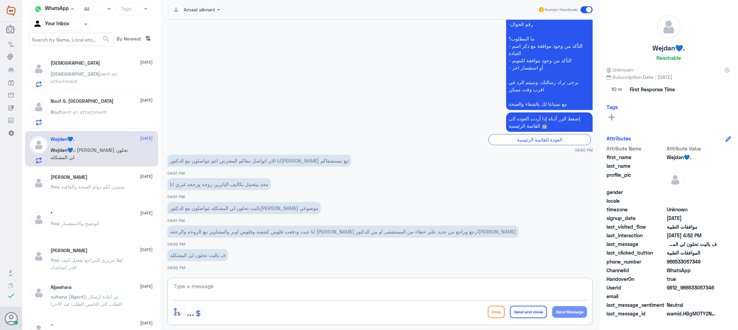
click at [195, 290] on textarea at bounding box center [380, 290] width 414 height 17
type textarea "لايوجد لدينا صلاحيات تواصل مع الاطباء لكتابة تقارير طبية"
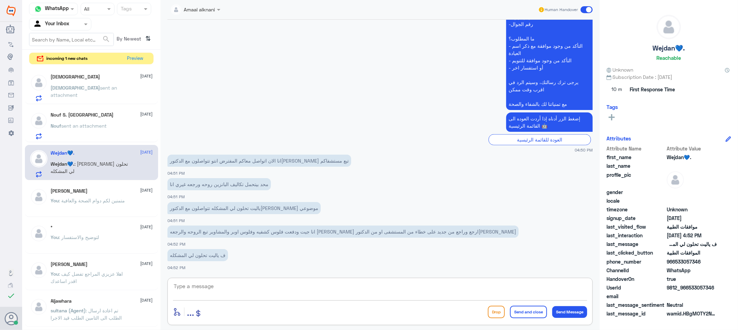
scroll to position [443, 0]
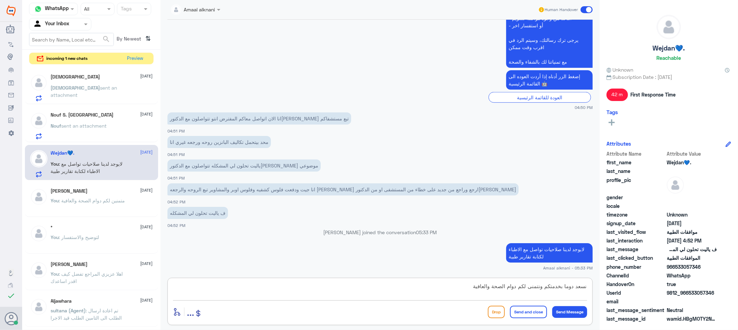
type textarea "نسعد دوما بخدمتكم ونتمنى لكم دوام الصحة والعافية"
click at [520, 312] on button "Send and close" at bounding box center [528, 312] width 37 height 12
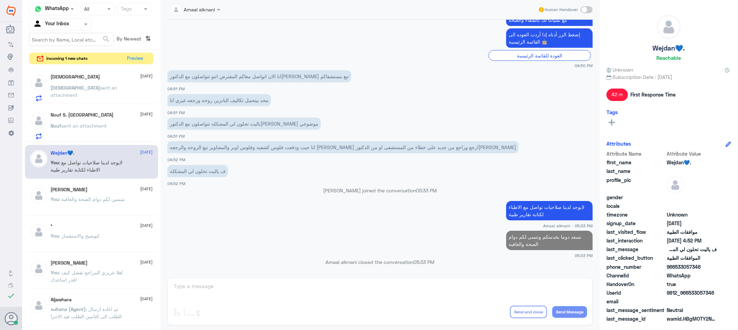
click at [78, 85] on span "sent an attachment" at bounding box center [84, 91] width 66 height 13
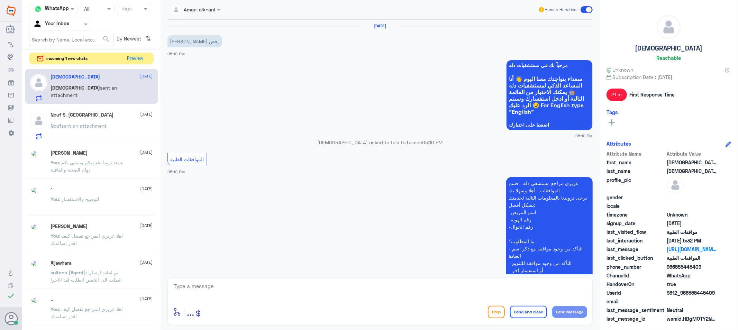
scroll to position [262, 0]
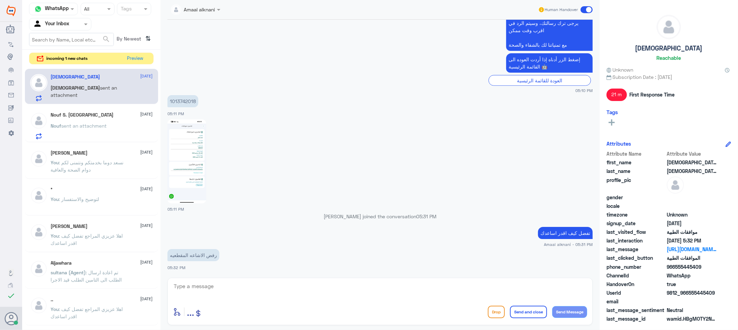
click at [139, 60] on button "Preview" at bounding box center [135, 58] width 22 height 11
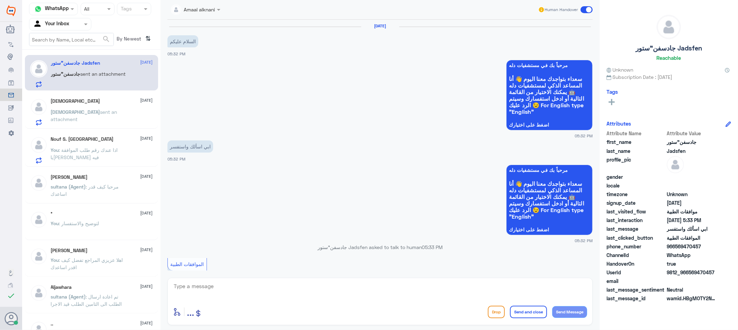
scroll to position [190, 0]
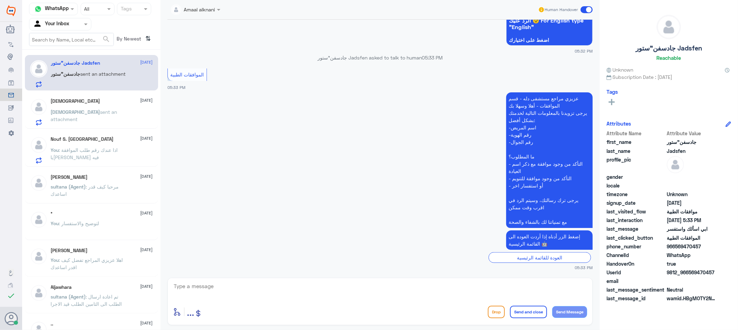
click at [63, 102] on h5 "[DEMOGRAPHIC_DATA]" at bounding box center [75, 101] width 49 height 6
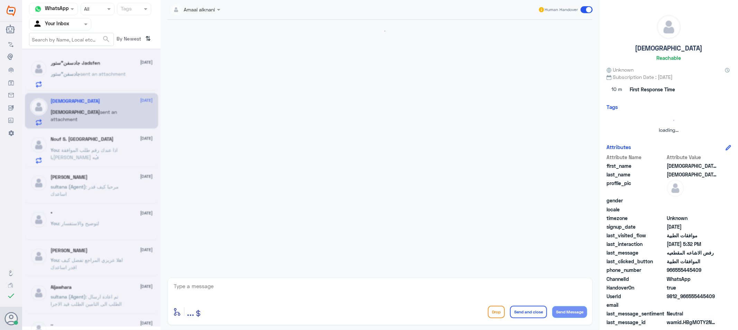
scroll to position [262, 0]
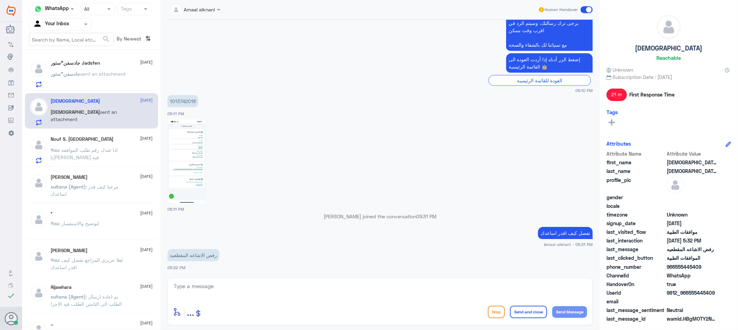
click at [178, 101] on p "1013742018" at bounding box center [182, 101] width 31 height 12
drag, startPoint x: 178, startPoint y: 101, endPoint x: 285, endPoint y: 174, distance: 129.6
click at [179, 101] on p "1013742018" at bounding box center [182, 101] width 31 height 12
click at [216, 144] on div at bounding box center [379, 161] width 425 height 85
click at [188, 148] on img at bounding box center [186, 161] width 39 height 84
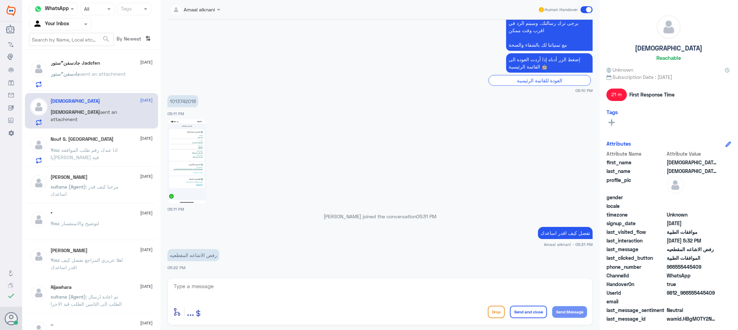
click at [227, 289] on textarea at bounding box center [380, 290] width 414 height 17
type textarea "عفوا طلبكم مستشفى دلة النخيل"
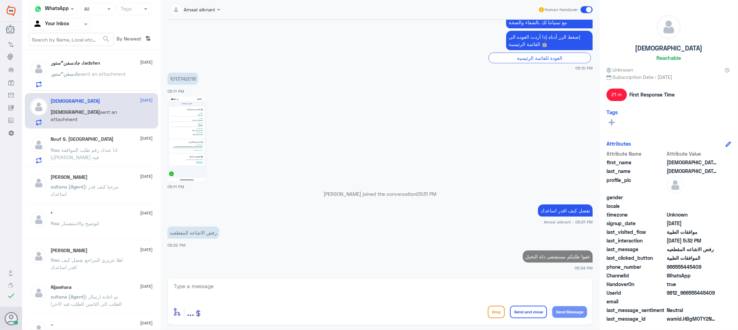
click at [97, 79] on p "جادسفن"ستور sent an attachment" at bounding box center [88, 78] width 75 height 17
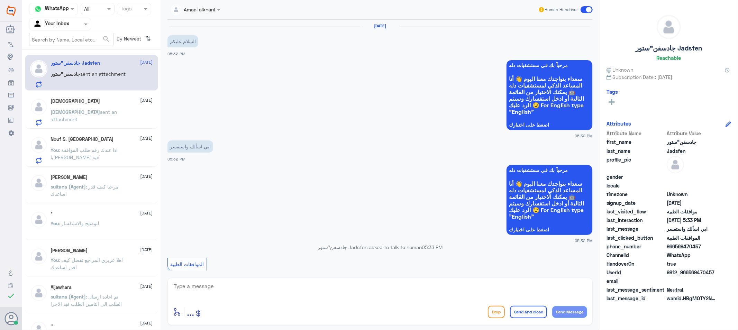
scroll to position [190, 0]
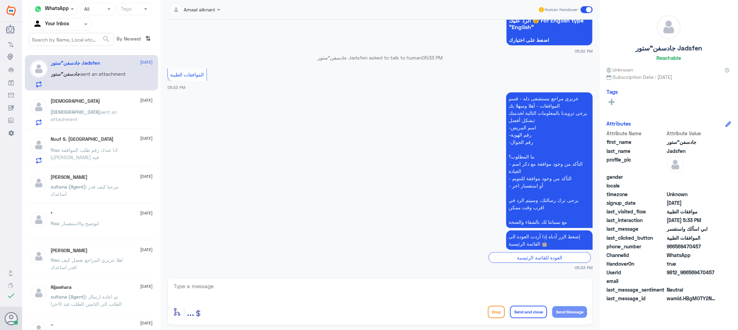
click at [234, 294] on textarea at bounding box center [380, 290] width 414 height 17
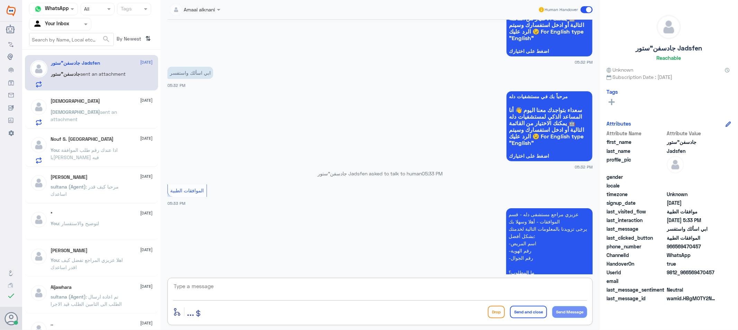
scroll to position [77, 0]
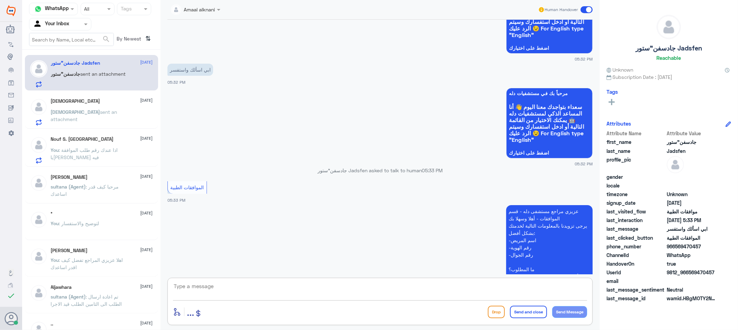
drag, startPoint x: 261, startPoint y: 286, endPoint x: 261, endPoint y: 282, distance: 4.2
click at [260, 286] on textarea at bounding box center [380, 290] width 414 height 17
type textarea "تفضل كيف اقدر اساعدك"
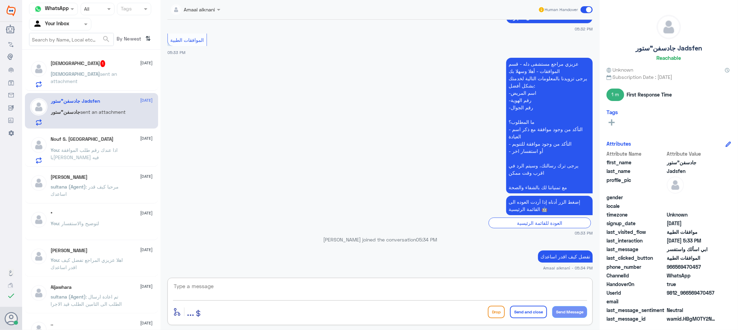
click at [436, 285] on textarea at bounding box center [380, 290] width 414 height 17
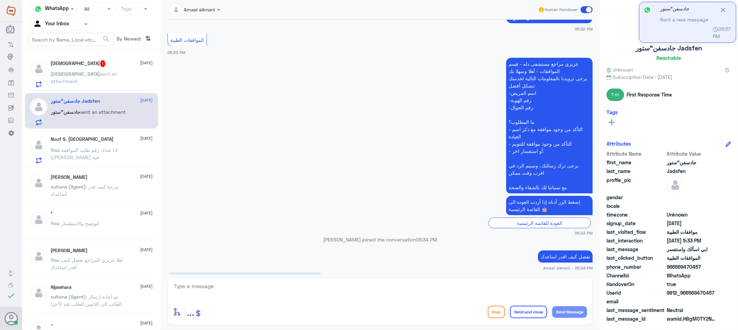
scroll to position [286, 0]
